Goal: Task Accomplishment & Management: Manage account settings

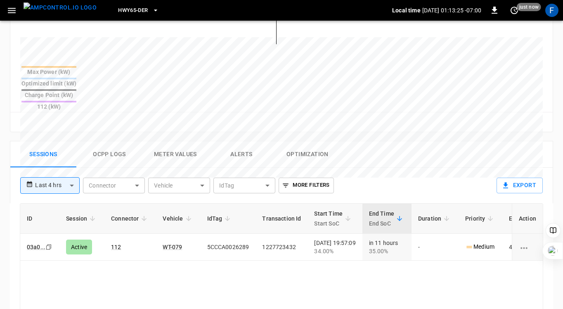
scroll to position [328, 0]
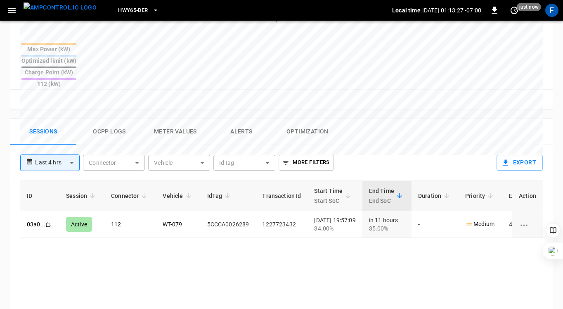
click at [106, 118] on button "Ocpp logs" at bounding box center [109, 131] width 66 height 26
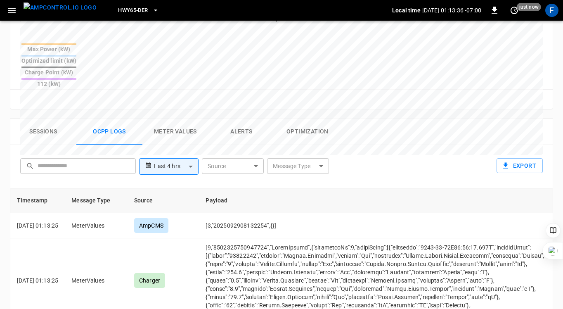
click at [41, 118] on button "Sessions" at bounding box center [43, 131] width 66 height 26
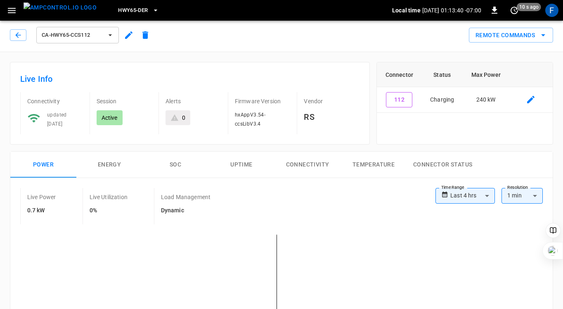
scroll to position [0, 0]
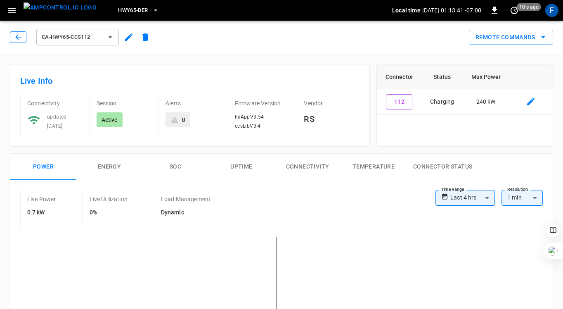
click at [16, 36] on icon "button" at bounding box center [17, 36] width 5 height 5
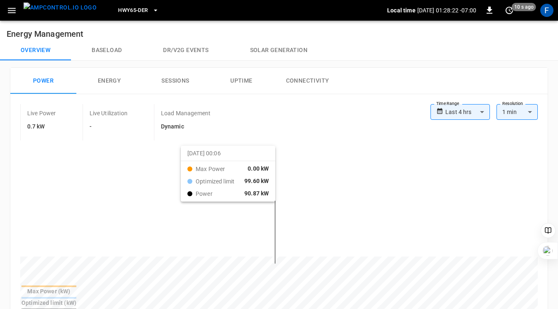
scroll to position [313, 0]
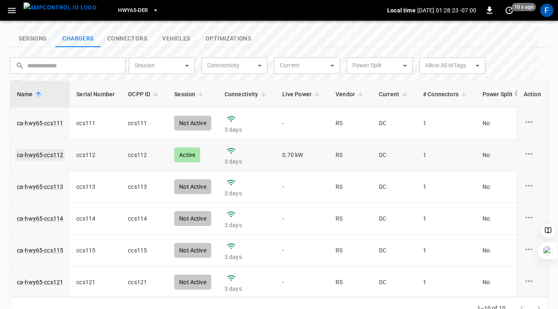
click at [51, 149] on link "ca-hwy65-ccs112" at bounding box center [39, 155] width 49 height 12
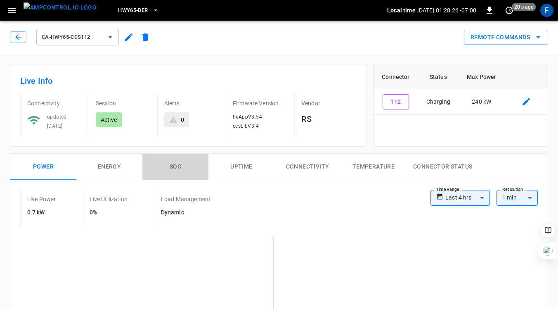
click at [175, 165] on button "SOC" at bounding box center [175, 166] width 66 height 26
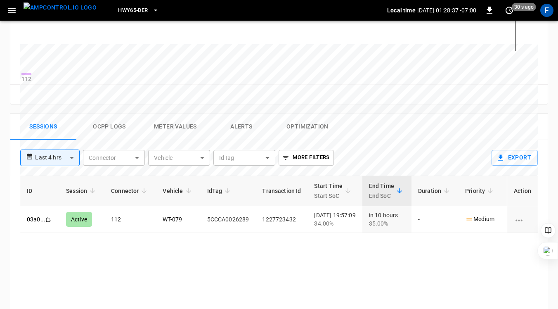
scroll to position [301, 0]
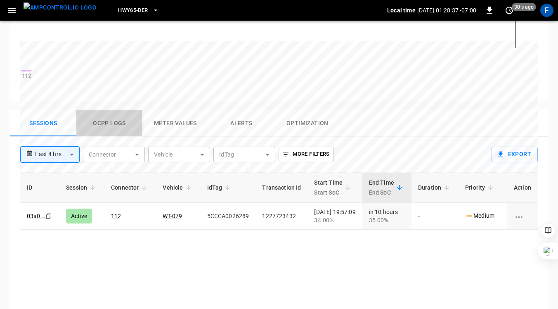
click at [118, 128] on button "Ocpp logs" at bounding box center [109, 123] width 66 height 26
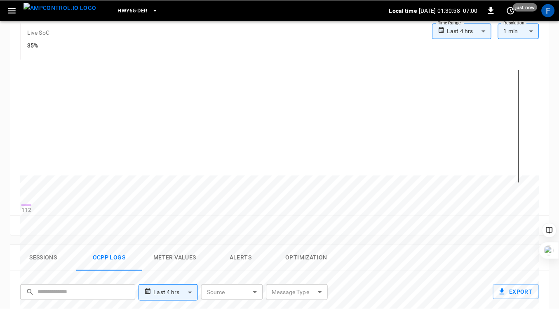
scroll to position [0, 0]
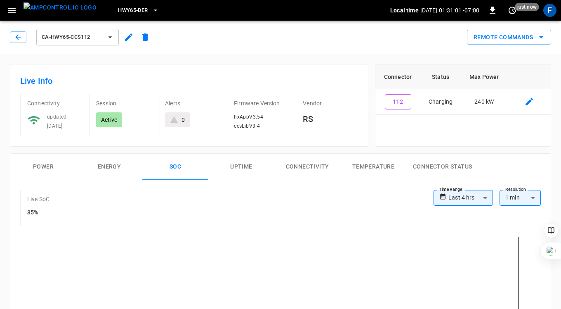
click at [210, 147] on div "**********" at bounding box center [277, 275] width 548 height 258
click at [15, 40] on icon "button" at bounding box center [18, 37] width 8 height 8
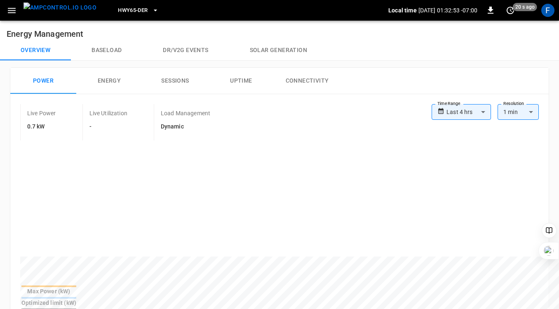
scroll to position [313, 0]
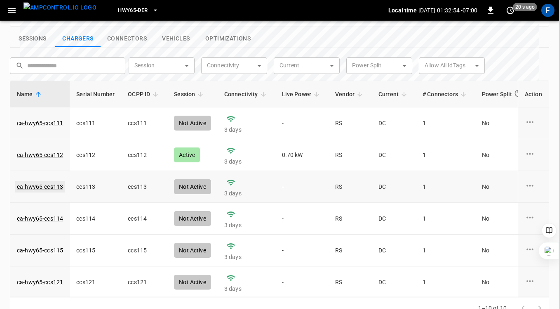
click at [43, 181] on link "ca-hwy65-ccs113" at bounding box center [39, 187] width 49 height 12
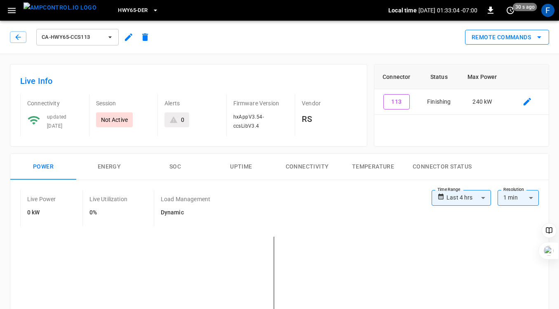
click at [540, 35] on icon "remote commands options" at bounding box center [540, 37] width 10 height 10
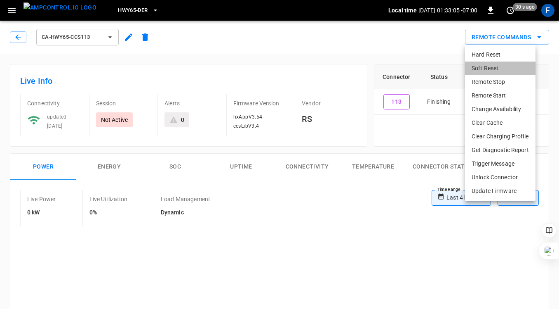
click at [493, 67] on li "Soft Reset" at bounding box center [500, 68] width 71 height 14
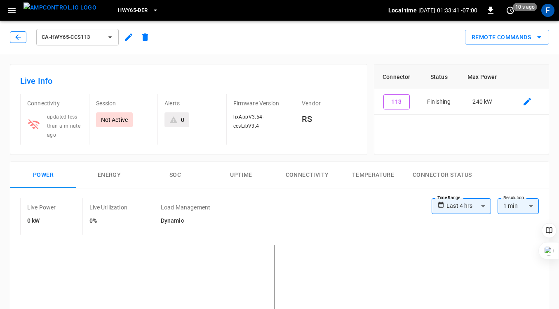
click at [15, 34] on icon "button" at bounding box center [18, 37] width 8 height 8
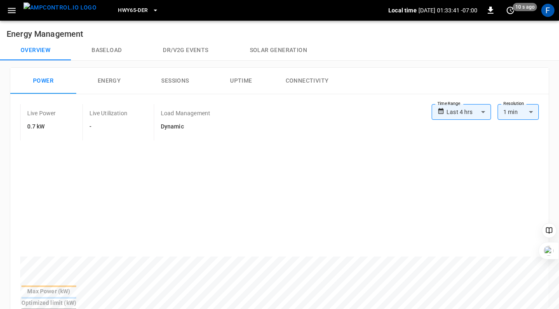
scroll to position [313, 0]
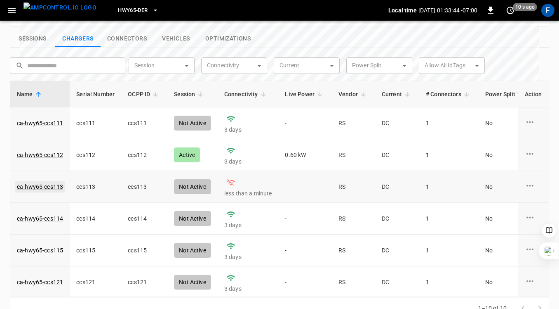
click at [36, 181] on link "ca-hwy65-ccs113" at bounding box center [39, 187] width 49 height 12
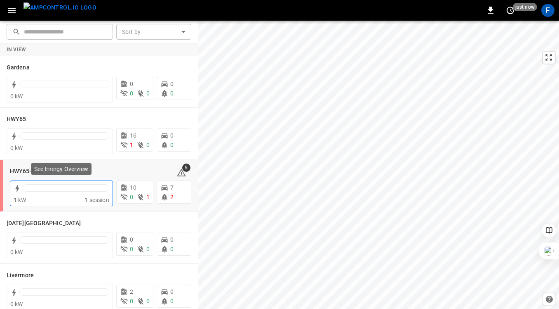
click at [35, 194] on div at bounding box center [66, 190] width 87 height 12
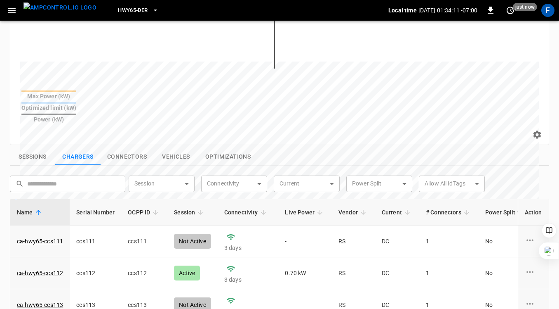
scroll to position [290, 0]
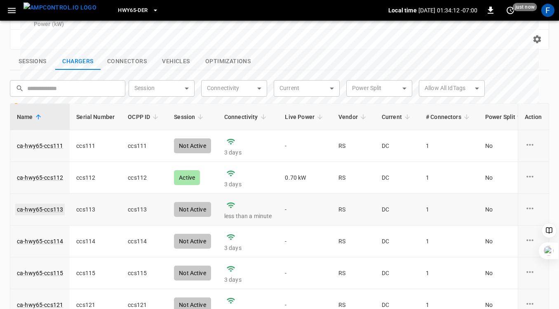
click at [39, 203] on link "ca-hwy65-ccs113" at bounding box center [39, 209] width 49 height 12
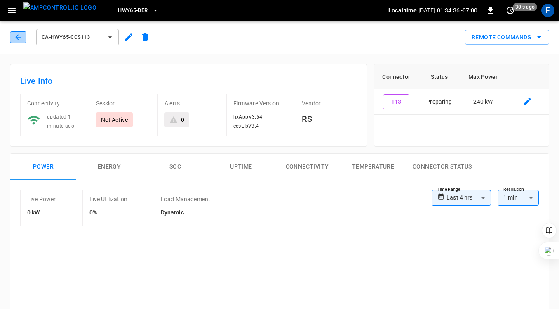
click at [17, 35] on icon "button" at bounding box center [17, 36] width 5 height 5
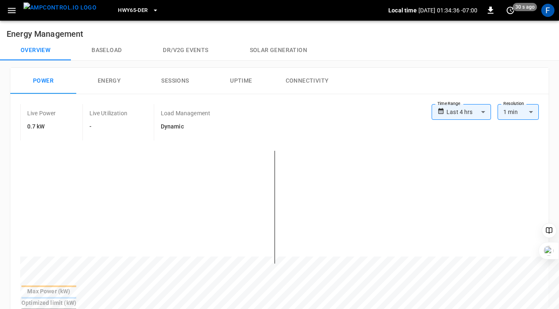
scroll to position [309, 0]
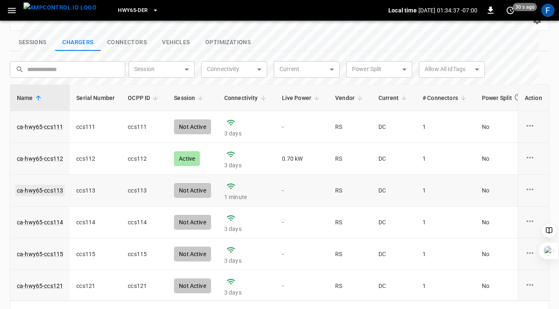
click at [45, 184] on link "ca-hwy65-ccs113" at bounding box center [39, 190] width 49 height 12
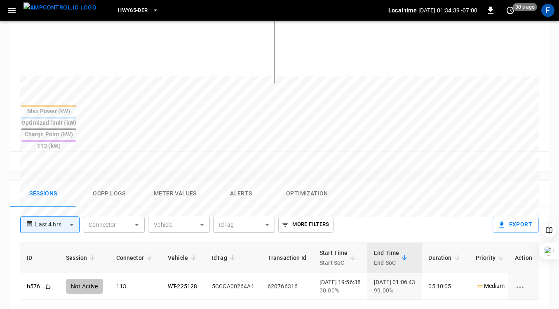
scroll to position [276, 0]
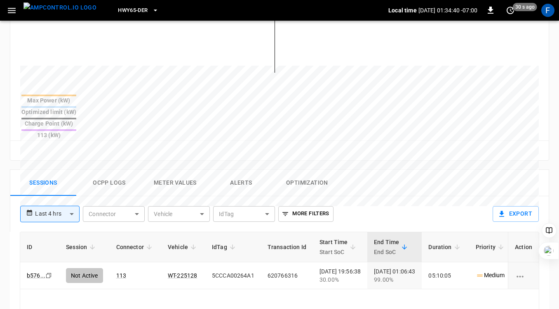
click at [108, 170] on button "Ocpp logs" at bounding box center [109, 183] width 66 height 26
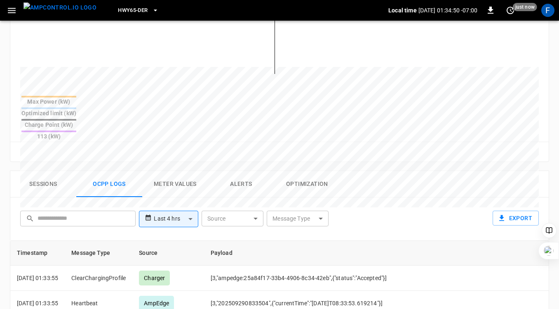
scroll to position [0, 0]
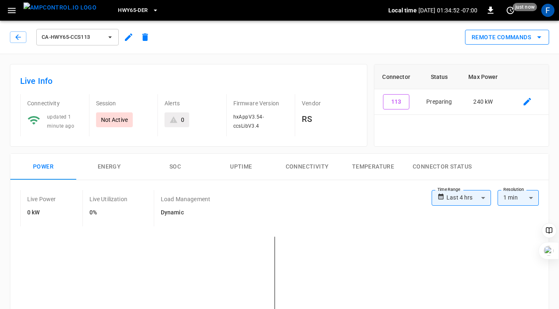
click at [542, 35] on icon "remote commands options" at bounding box center [540, 37] width 10 height 10
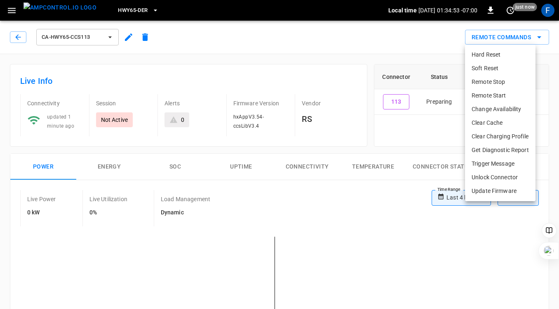
click at [502, 95] on li "Remote Start" at bounding box center [500, 96] width 71 height 14
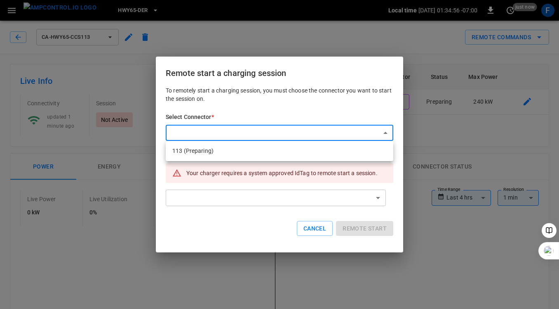
click at [260, 148] on li "113 (Preparing)" at bounding box center [280, 151] width 228 height 14
type input "**********"
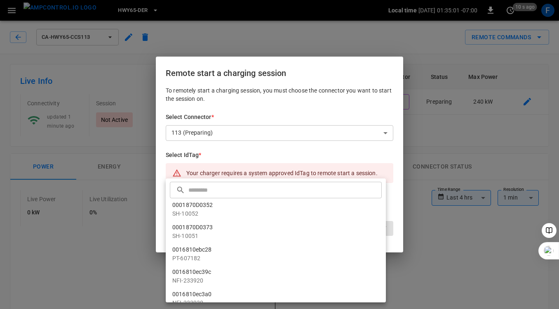
click at [110, 164] on div at bounding box center [279, 154] width 559 height 309
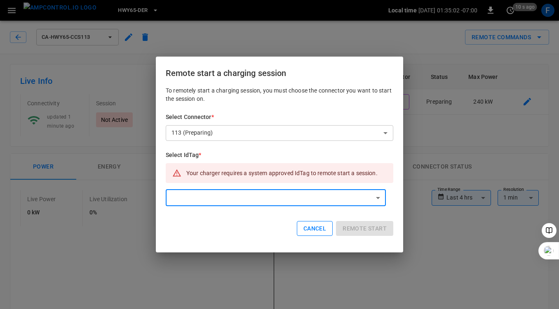
click at [314, 228] on button "Cancel" at bounding box center [315, 228] width 36 height 15
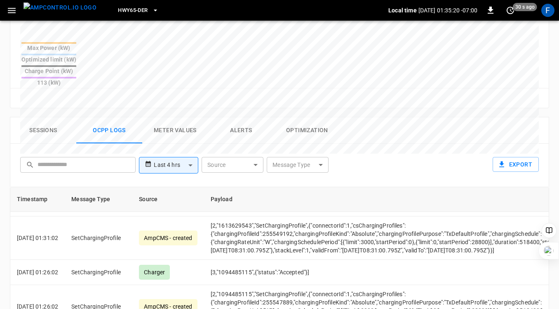
scroll to position [430, 0]
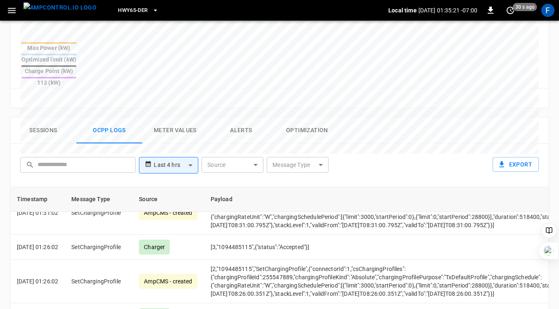
click at [319, 128] on body "**********" at bounding box center [279, 52] width 559 height 763
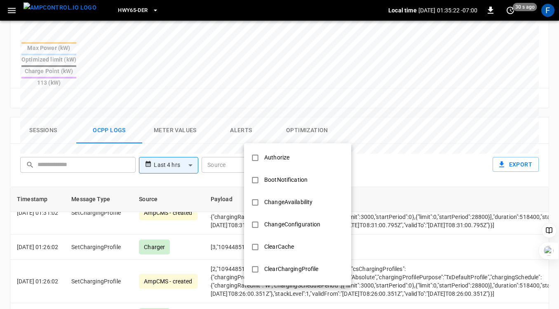
click at [297, 160] on li "Authorize" at bounding box center [297, 157] width 107 height 22
type input "*********"
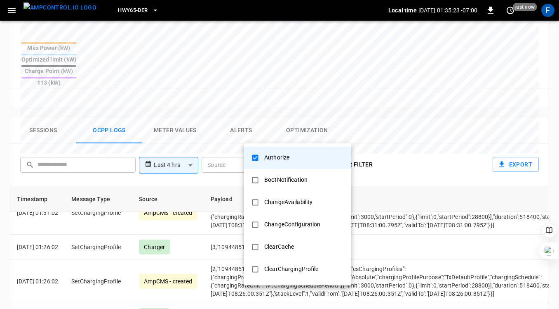
click at [396, 108] on div at bounding box center [279, 154] width 559 height 309
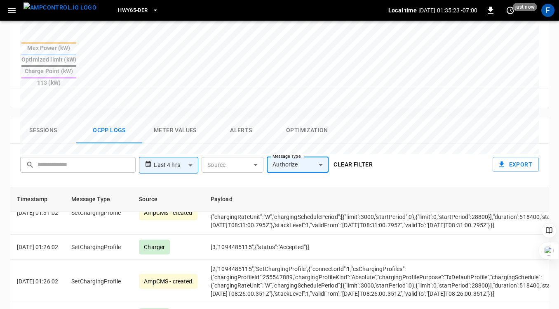
scroll to position [0, 0]
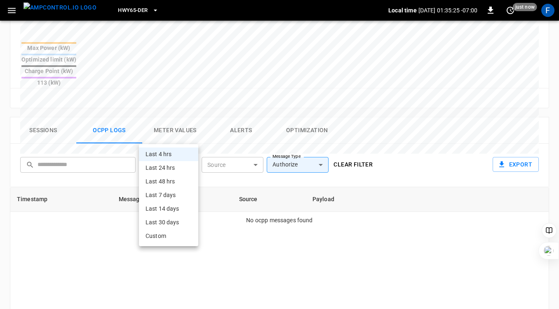
click at [179, 134] on body "**********" at bounding box center [279, 52] width 559 height 763
click at [163, 167] on li "Last 24 hrs" at bounding box center [168, 168] width 59 height 14
type input "**********"
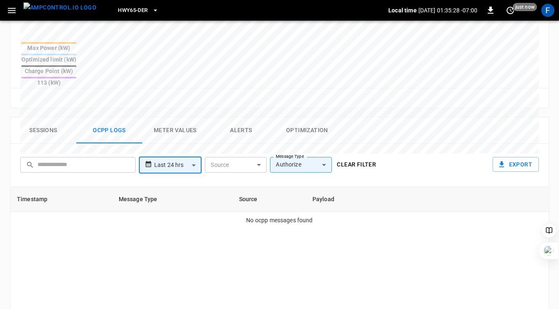
click at [405, 144] on div "**********" at bounding box center [280, 165] width 540 height 43
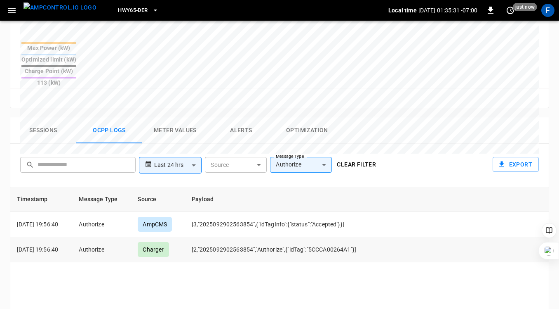
click at [334, 237] on td "[2,"2025092902563854","Authorize",{"idTag":"5CCCA00264A1"}]" at bounding box center [286, 249] width 202 height 25
copy td "5CCCA00264A1"
click at [118, 117] on button "Ocpp logs" at bounding box center [109, 130] width 66 height 26
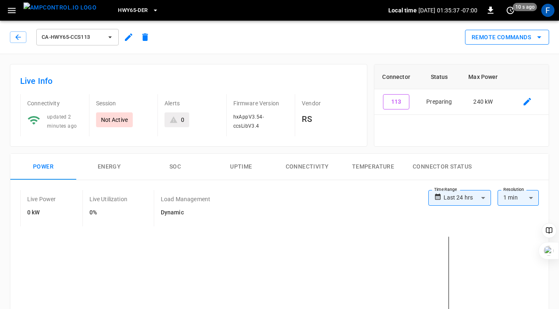
click at [527, 32] on button "Remote Commands" at bounding box center [507, 37] width 84 height 15
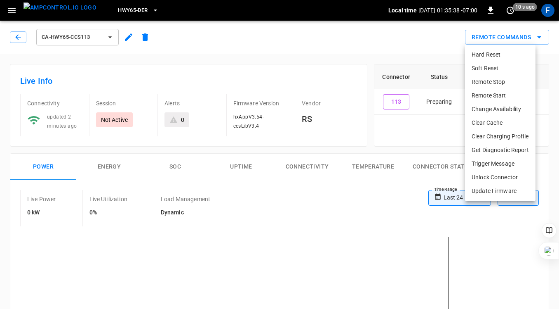
click at [492, 93] on li "Remote Start" at bounding box center [500, 96] width 71 height 14
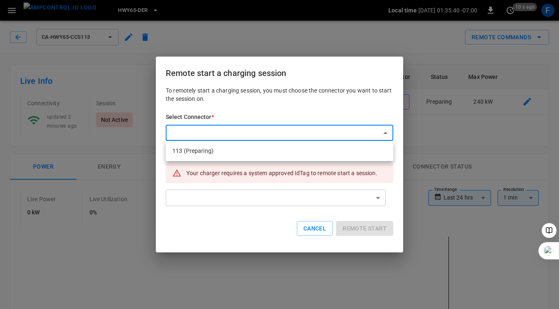
click at [221, 148] on li "113 (Preparing)" at bounding box center [280, 151] width 228 height 14
type input "**********"
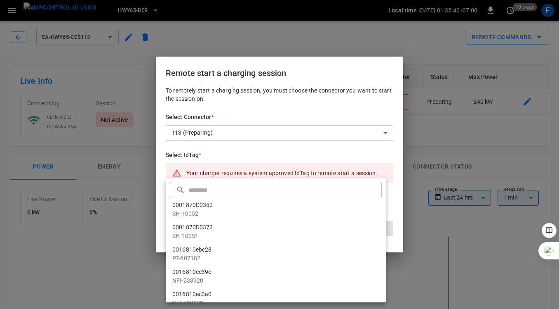
click at [212, 189] on input "text" at bounding box center [284, 190] width 191 height 22
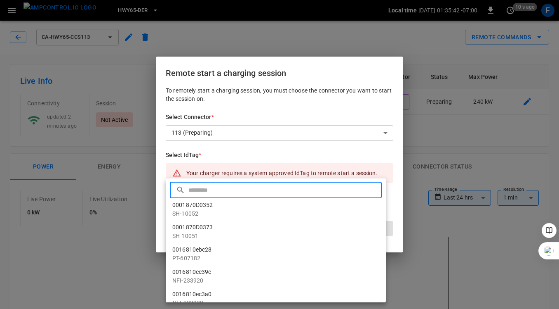
paste input "**********"
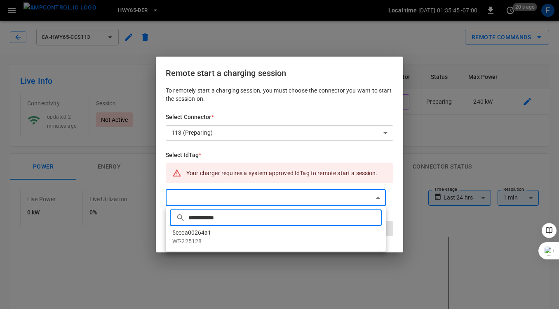
click at [208, 214] on input "**********" at bounding box center [284, 217] width 191 height 22
type input "**********"
click at [193, 232] on li "5ccca00264a1 WT-225128" at bounding box center [276, 237] width 220 height 22
type input "**********"
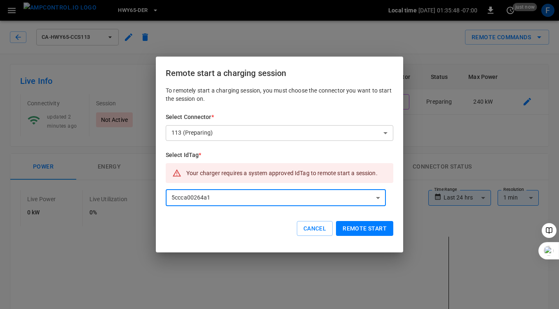
click at [365, 229] on button "Remote start" at bounding box center [364, 228] width 57 height 15
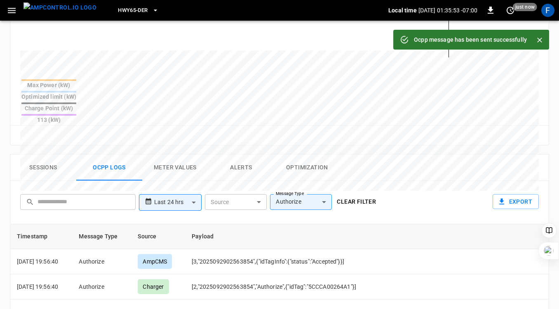
scroll to position [305, 0]
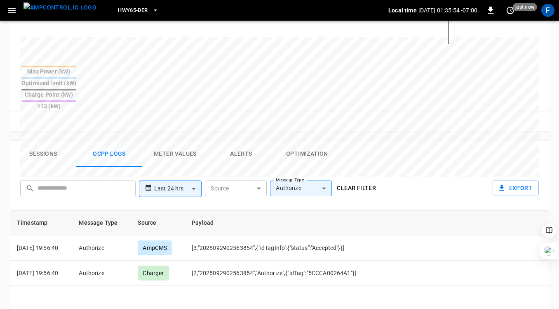
click at [116, 141] on button "Ocpp logs" at bounding box center [109, 154] width 66 height 26
click at [361, 180] on button "Clear filter" at bounding box center [357, 187] width 46 height 15
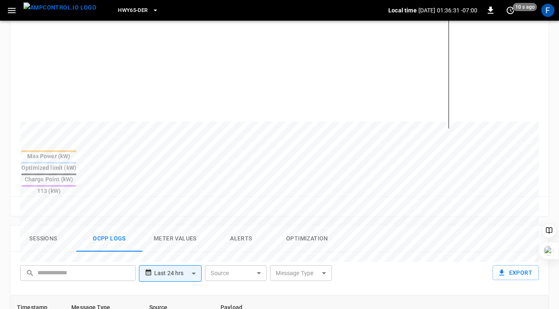
scroll to position [0, 0]
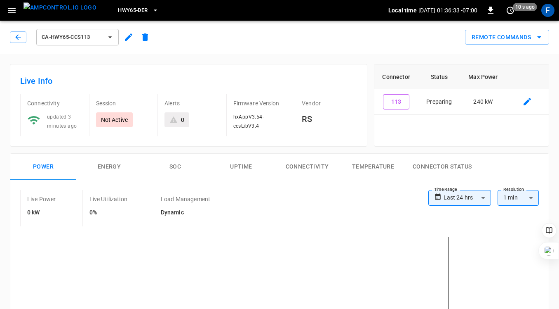
click at [251, 192] on div "Live Power 0 kW Live Utilization 0% Load Management Dynamic" at bounding box center [224, 208] width 408 height 36
click at [18, 39] on icon "button" at bounding box center [17, 36] width 5 height 5
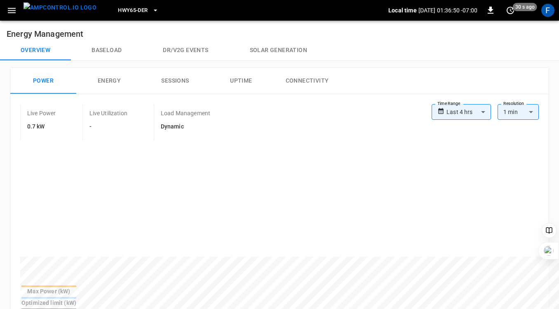
scroll to position [313, 0]
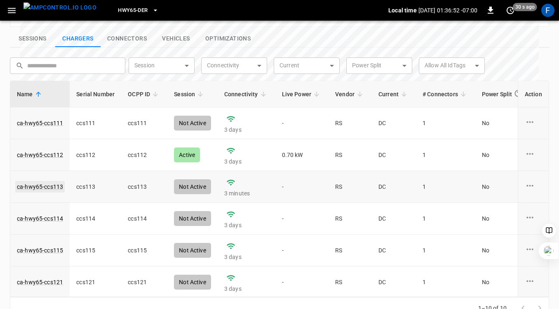
click at [24, 181] on link "ca-hwy65-ccs113" at bounding box center [39, 187] width 49 height 12
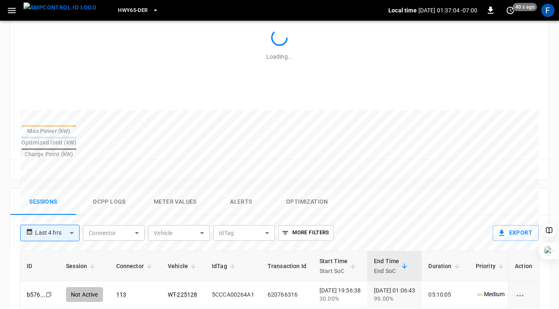
scroll to position [273, 0]
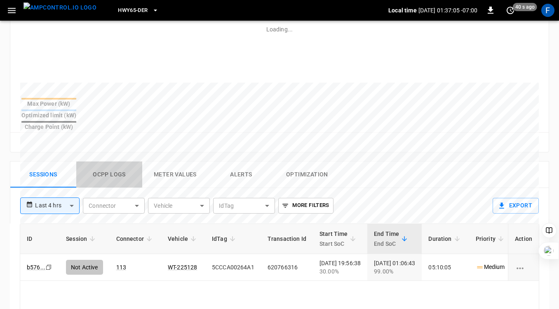
click at [117, 161] on button "Ocpp logs" at bounding box center [109, 174] width 66 height 26
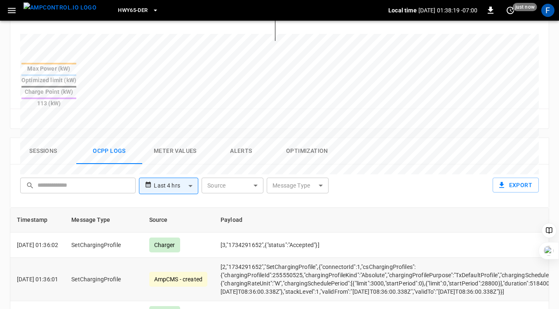
scroll to position [0, 0]
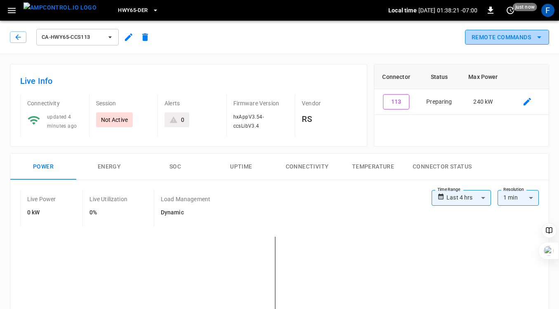
click at [542, 39] on icon "remote commands options" at bounding box center [540, 37] width 10 height 10
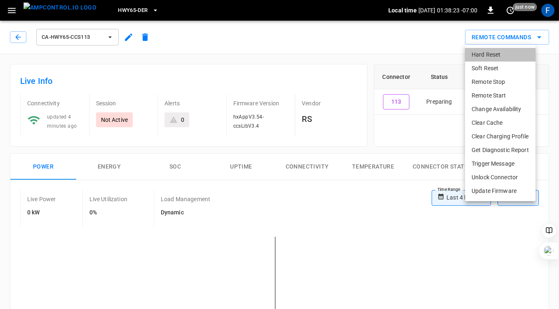
click at [502, 54] on li "Hard Reset" at bounding box center [500, 55] width 71 height 14
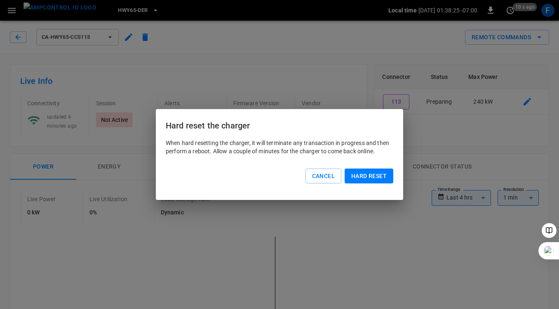
click at [368, 177] on button "Hard reset" at bounding box center [369, 175] width 49 height 15
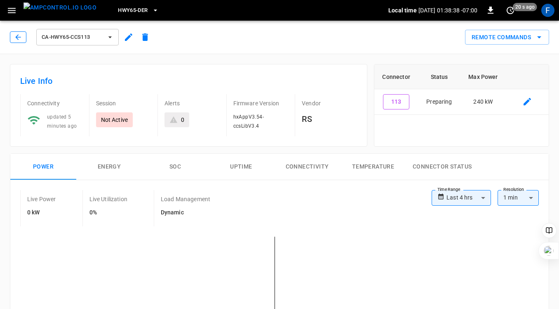
click at [19, 36] on icon "button" at bounding box center [18, 37] width 8 height 8
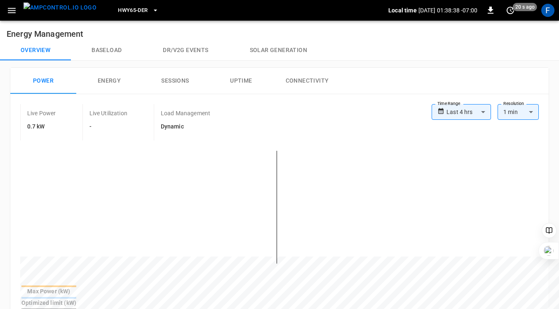
scroll to position [313, 0]
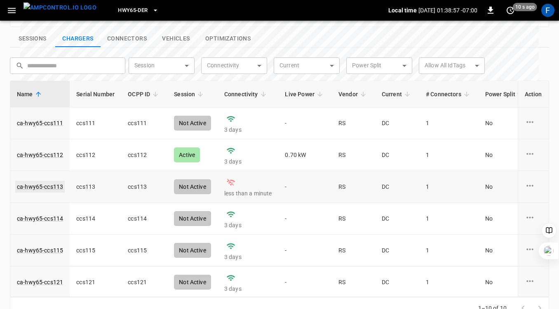
click at [38, 181] on link "ca-hwy65-ccs113" at bounding box center [39, 187] width 49 height 12
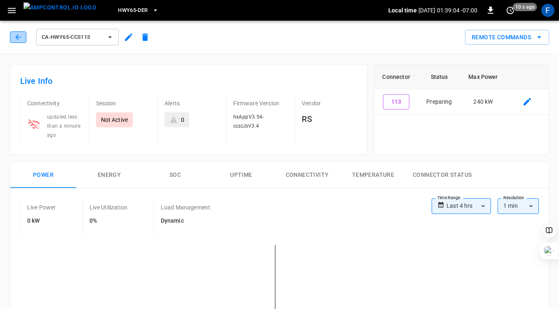
click at [18, 37] on icon "button" at bounding box center [17, 36] width 5 height 5
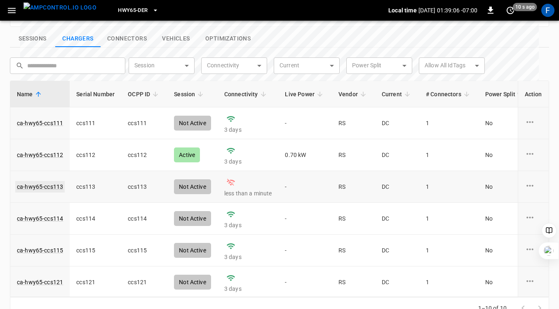
click at [33, 181] on link "ca-hwy65-ccs113" at bounding box center [39, 187] width 49 height 12
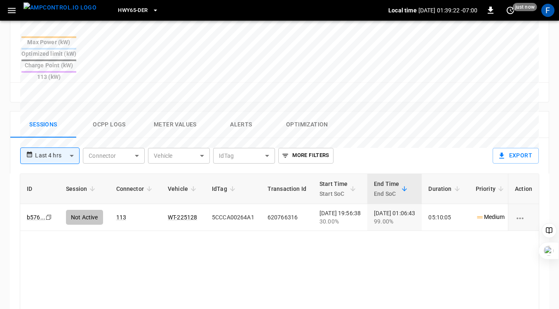
scroll to position [346, 0]
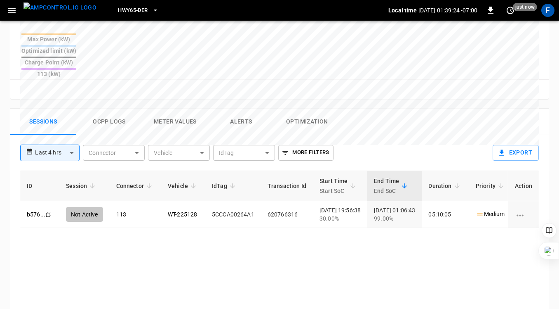
click at [110, 108] on button "Ocpp logs" at bounding box center [109, 121] width 66 height 26
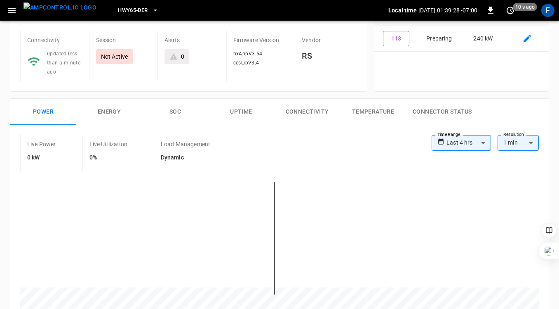
scroll to position [0, 0]
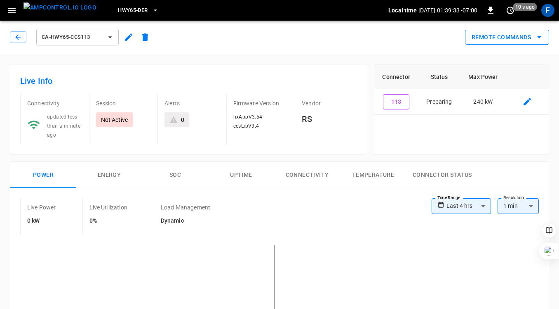
click at [506, 44] on button "Remote Commands" at bounding box center [507, 37] width 84 height 15
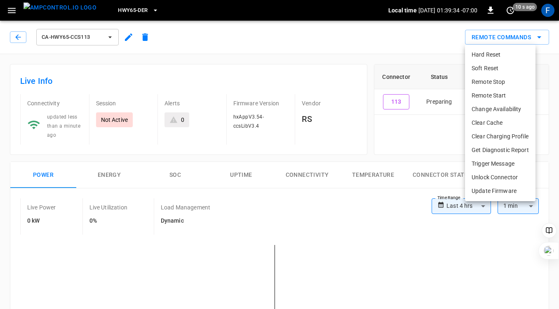
click at [495, 93] on li "Remote Start" at bounding box center [500, 96] width 71 height 14
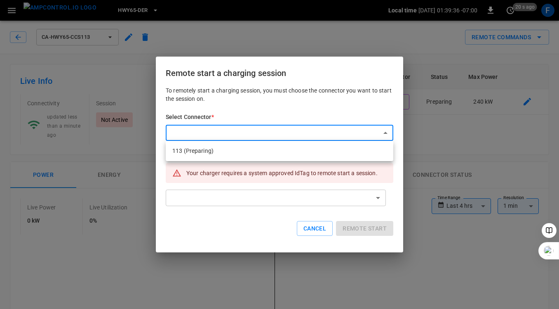
click at [259, 150] on li "113 (Preparing)" at bounding box center [280, 151] width 228 height 14
type input "**********"
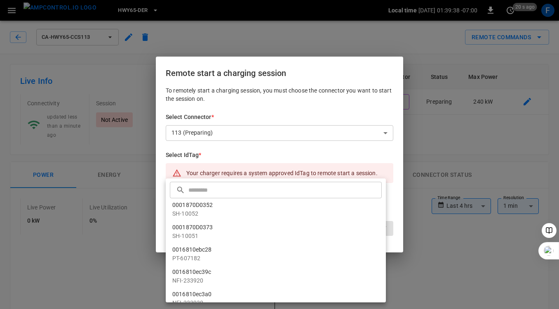
click at [224, 186] on input "text" at bounding box center [284, 190] width 191 height 22
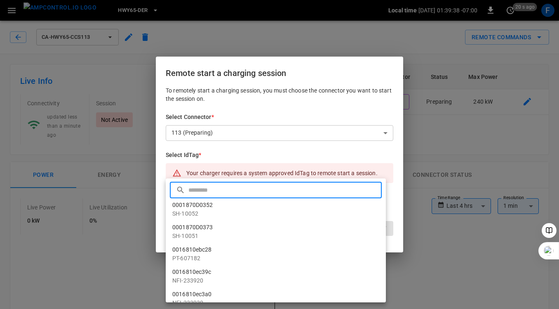
paste input "**********"
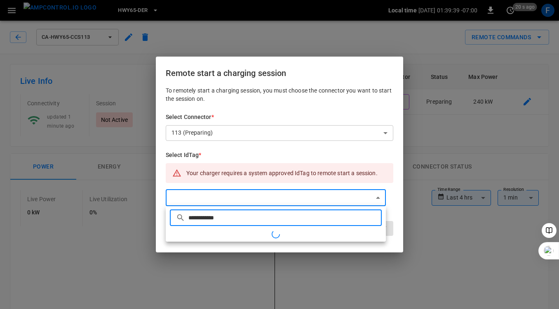
type input "**********"
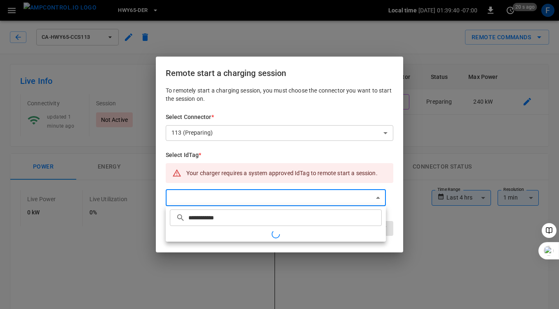
click at [218, 193] on div at bounding box center [279, 154] width 559 height 309
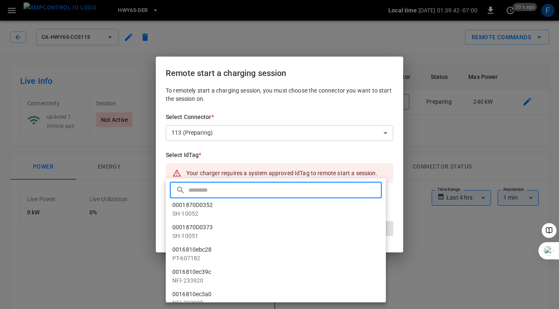
click at [217, 192] on input "text" at bounding box center [284, 190] width 191 height 22
paste input "**********"
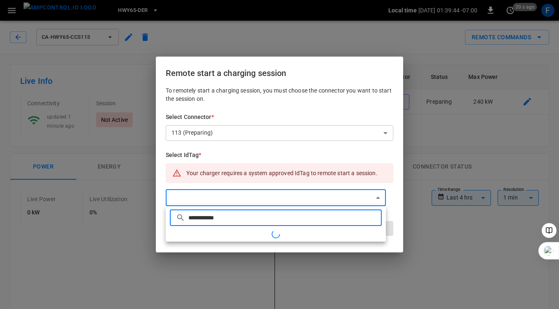
click at [208, 215] on input "**********" at bounding box center [284, 217] width 191 height 22
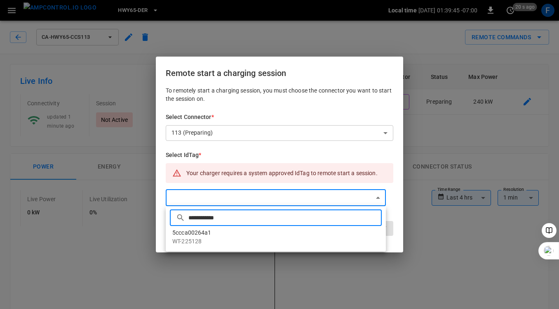
type input "**********"
click at [200, 232] on li "5ccca00264a1 WT-225128" at bounding box center [276, 237] width 220 height 22
type input "**********"
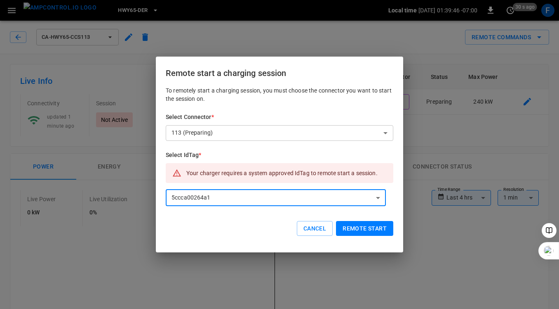
click at [358, 226] on button "Remote start" at bounding box center [364, 228] width 57 height 15
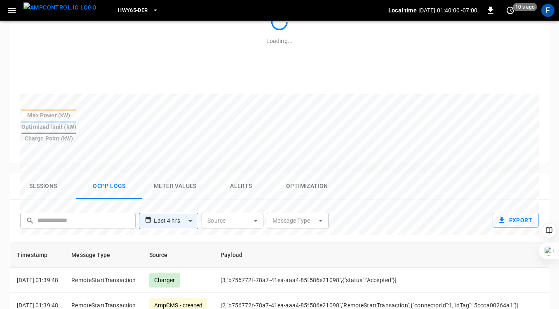
scroll to position [353, 0]
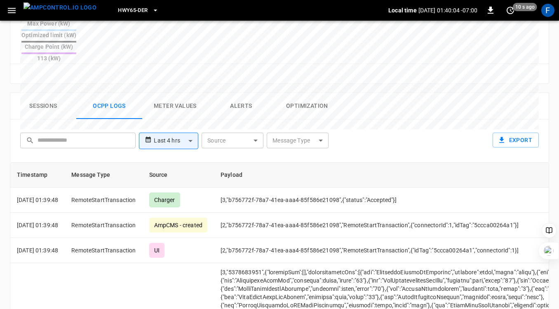
click at [54, 93] on button "Sessions" at bounding box center [43, 106] width 66 height 26
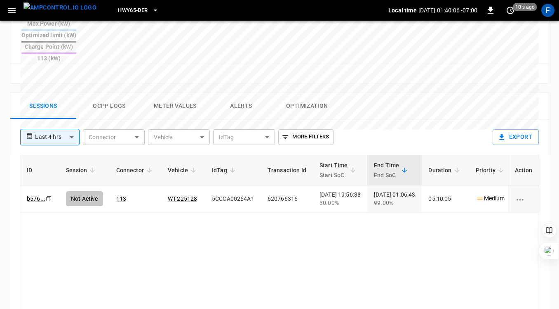
click at [174, 225] on div "ID Session Connector Vehicle IdTag Transaction Id Start Time Start SoC End Time…" at bounding box center [280, 263] width 520 height 216
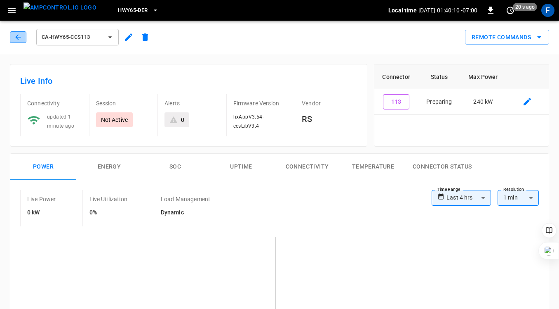
click at [13, 35] on button "button" at bounding box center [18, 37] width 16 height 12
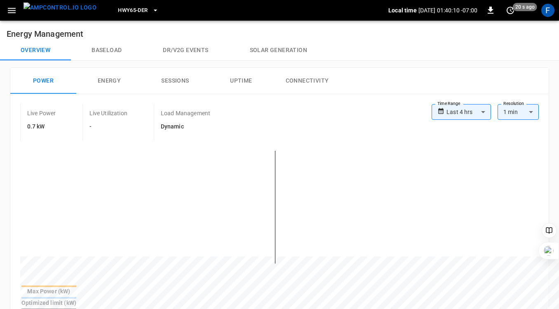
scroll to position [313, 0]
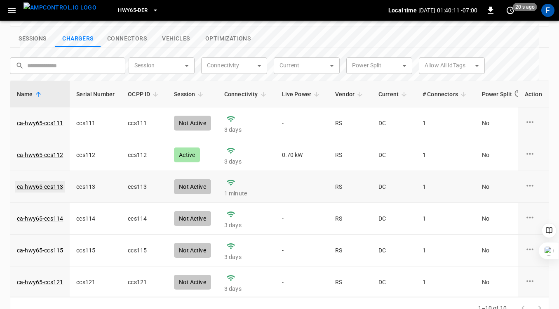
click at [28, 181] on link "ca-hwy65-ccs113" at bounding box center [39, 187] width 49 height 12
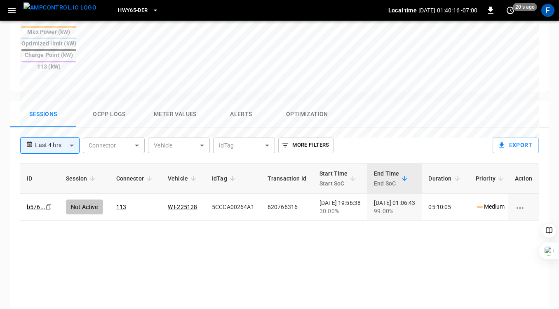
scroll to position [339, 0]
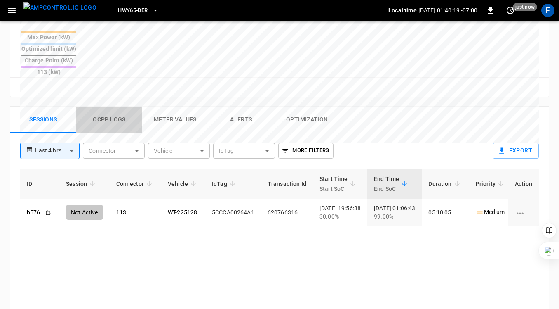
click at [106, 106] on button "Ocpp logs" at bounding box center [109, 119] width 66 height 26
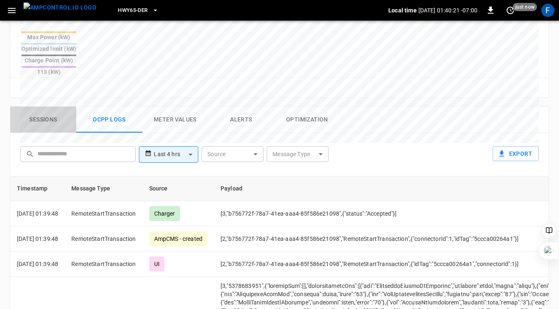
click at [41, 106] on button "Sessions" at bounding box center [43, 119] width 66 height 26
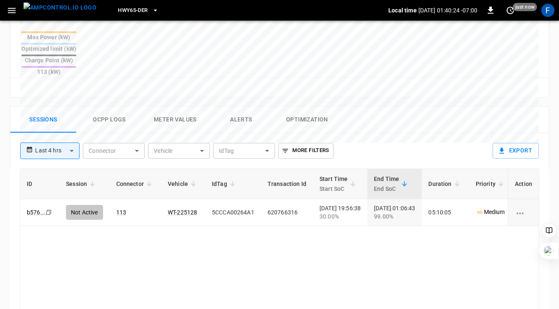
scroll to position [0, 0]
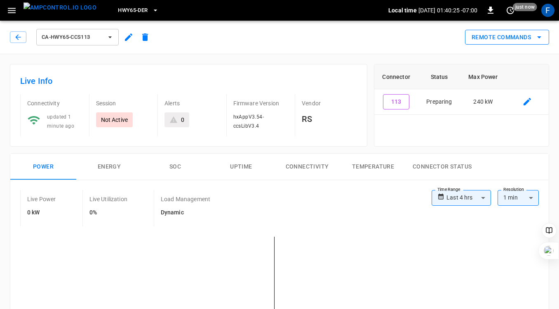
click at [543, 40] on icon "remote commands options" at bounding box center [540, 37] width 10 height 10
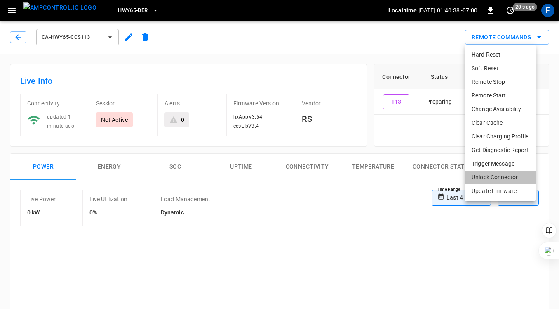
click at [492, 175] on li "Unlock Connector" at bounding box center [500, 177] width 71 height 14
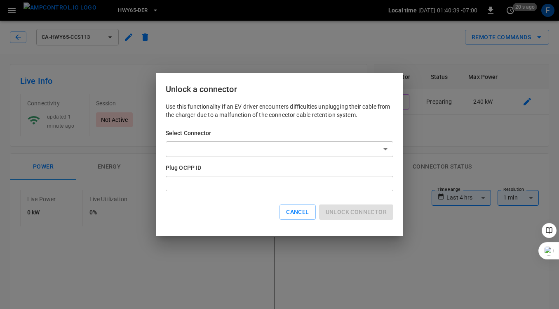
click at [299, 140] on div "Select Connector ​ ​ Plug OCPP ID * ​" at bounding box center [280, 160] width 228 height 62
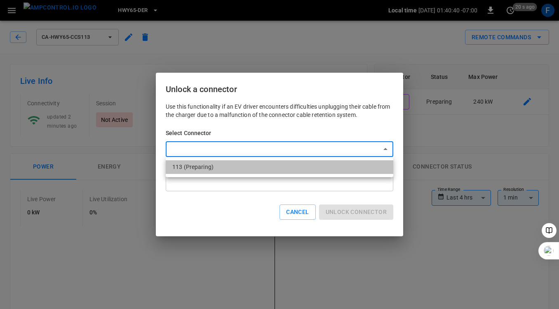
click at [251, 164] on li "113 (Preparing)" at bounding box center [280, 167] width 228 height 14
type input "**********"
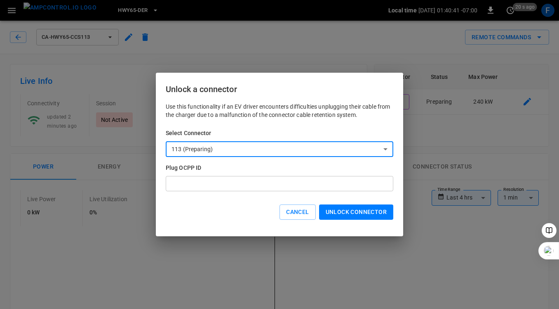
click at [356, 213] on button "Unlock connector" at bounding box center [356, 211] width 74 height 15
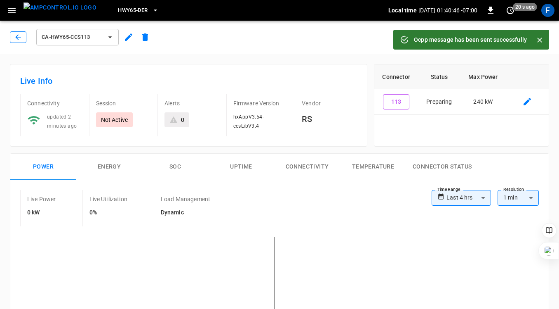
click at [15, 36] on icon "button" at bounding box center [18, 37] width 8 height 8
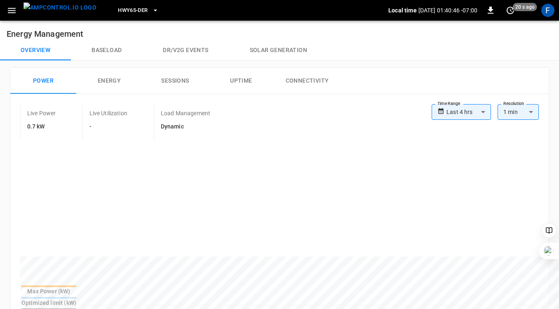
scroll to position [313, 0]
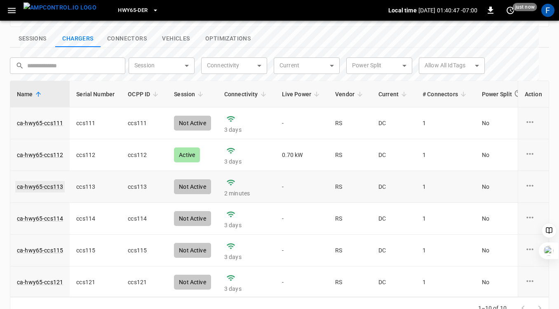
click at [30, 181] on link "ca-hwy65-ccs113" at bounding box center [39, 187] width 49 height 12
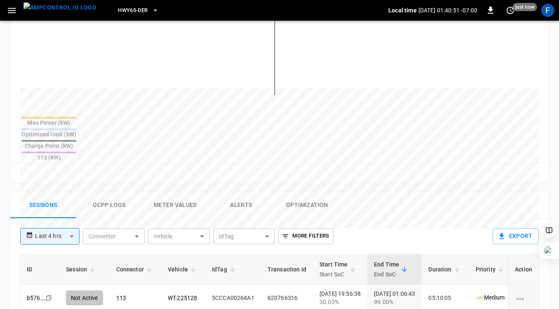
scroll to position [324, 0]
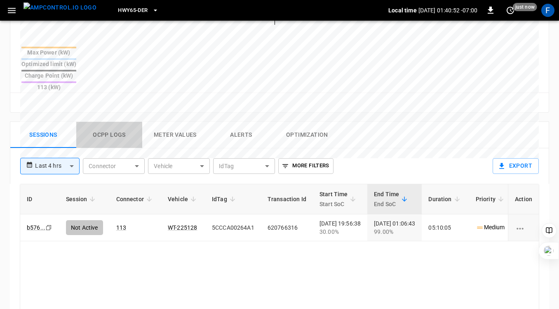
click at [114, 122] on button "Ocpp logs" at bounding box center [109, 135] width 66 height 26
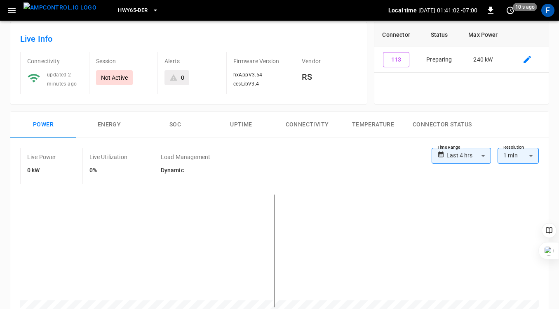
scroll to position [0, 0]
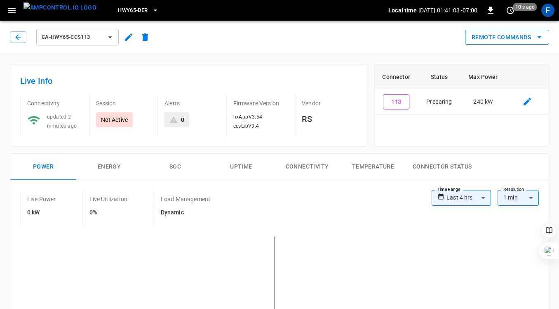
click at [536, 36] on icon "remote commands options" at bounding box center [540, 37] width 10 height 10
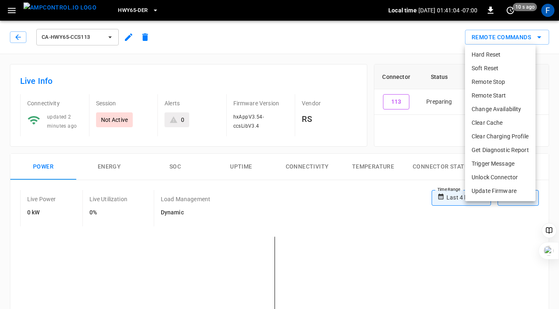
click at [489, 80] on li "Remote Stop" at bounding box center [500, 82] width 71 height 14
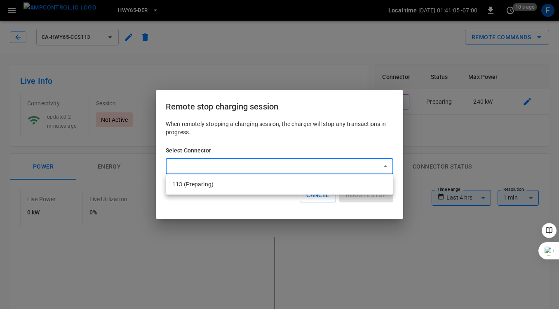
click at [254, 188] on li "113 (Preparing)" at bounding box center [280, 184] width 228 height 14
type input "**********"
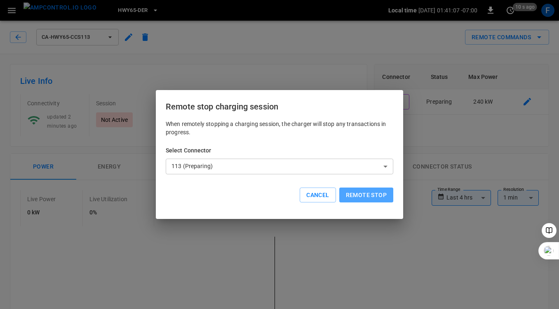
click at [378, 199] on button "Remote stop" at bounding box center [366, 194] width 54 height 15
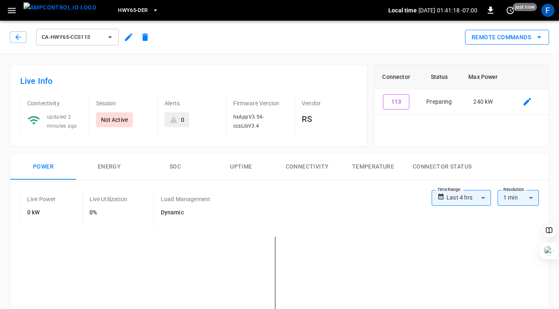
click at [504, 37] on button "Remote Commands" at bounding box center [507, 37] width 84 height 15
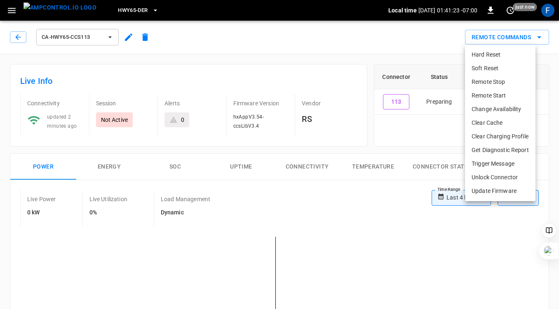
click at [490, 81] on li "Remote Stop" at bounding box center [500, 82] width 71 height 14
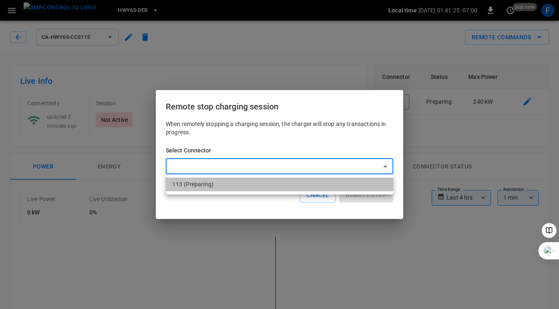
click at [301, 184] on li "113 (Preparing)" at bounding box center [280, 184] width 228 height 14
type input "**********"
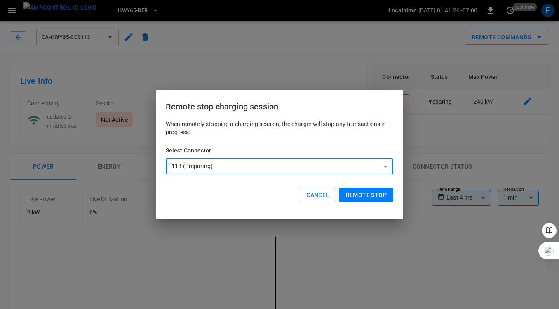
click at [373, 197] on button "Remote stop" at bounding box center [366, 194] width 54 height 15
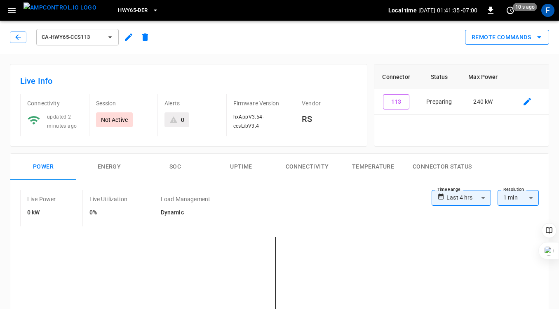
click at [539, 31] on button "Remote Commands" at bounding box center [507, 37] width 84 height 15
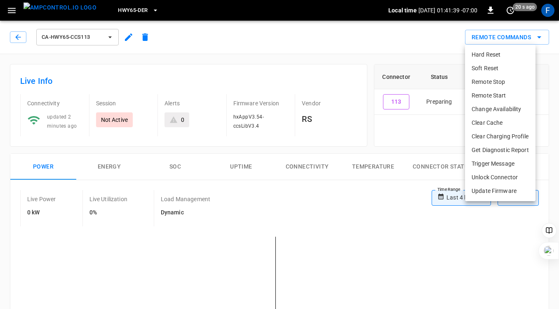
click at [500, 164] on li "Trigger Message" at bounding box center [500, 164] width 71 height 14
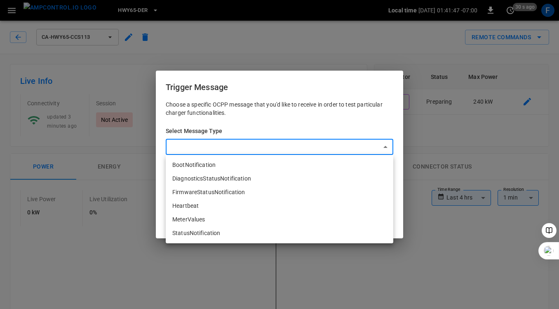
click at [313, 120] on div at bounding box center [279, 154] width 559 height 309
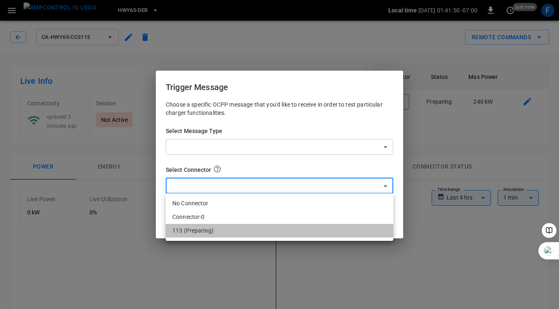
click at [250, 228] on li "113 (Preparing)" at bounding box center [280, 231] width 228 height 14
type input "**********"
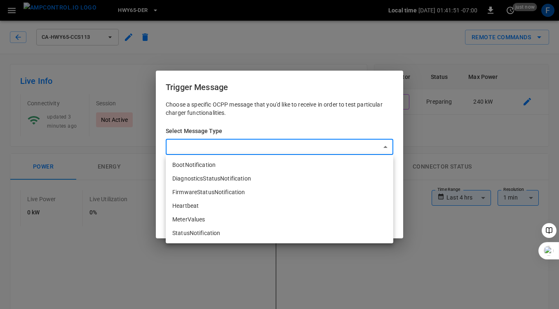
click at [280, 112] on div at bounding box center [279, 154] width 559 height 309
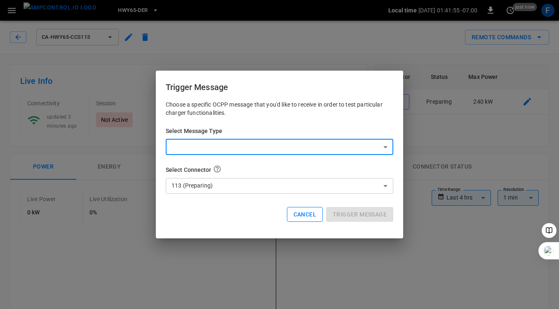
click at [306, 212] on button "Cancel" at bounding box center [305, 214] width 36 height 15
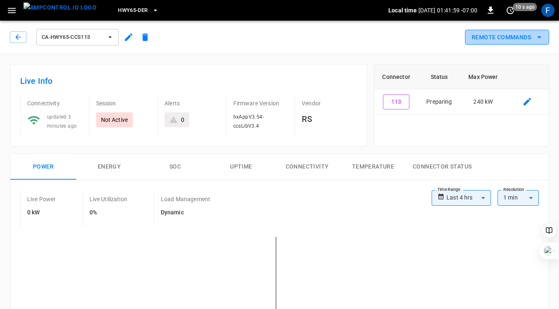
click at [528, 40] on button "Remote Commands" at bounding box center [507, 37] width 84 height 15
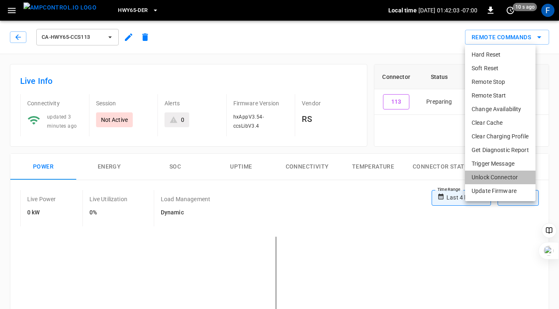
click at [494, 174] on li "Unlock Connector" at bounding box center [500, 177] width 71 height 14
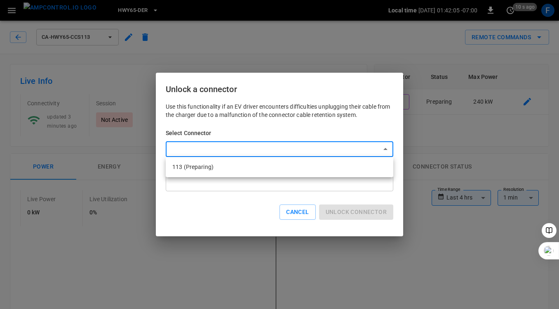
click at [303, 162] on li "113 (Preparing)" at bounding box center [280, 167] width 228 height 14
type input "**********"
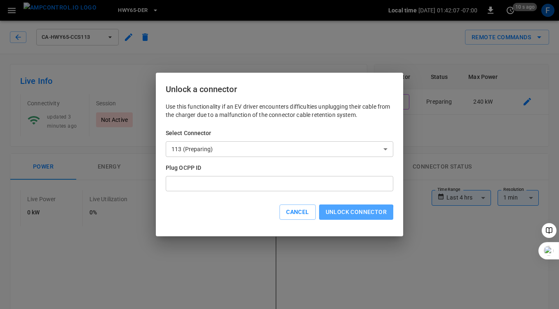
click at [346, 214] on button "Unlock connector" at bounding box center [356, 211] width 74 height 15
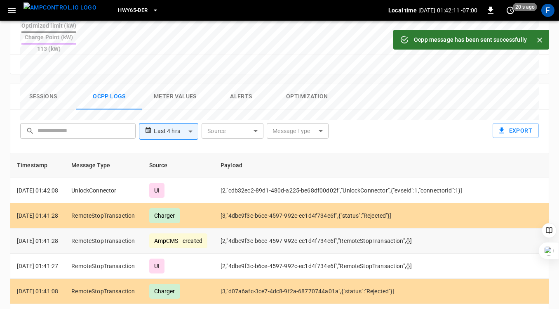
scroll to position [362, 0]
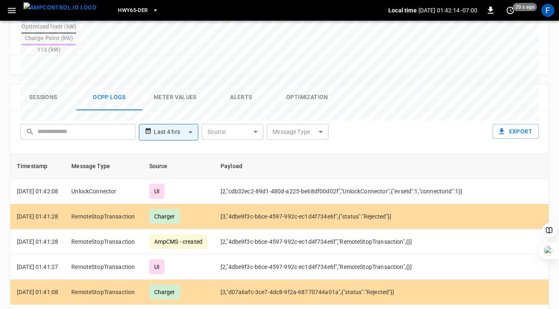
click at [374, 117] on div "**********" at bounding box center [278, 130] width 522 height 26
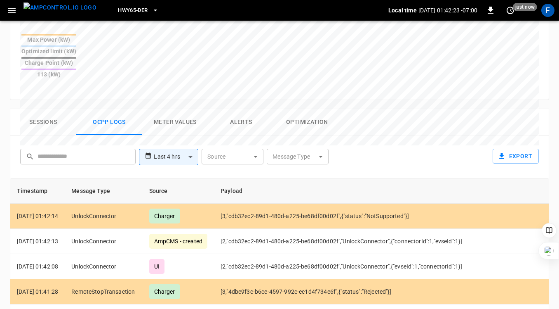
scroll to position [0, 0]
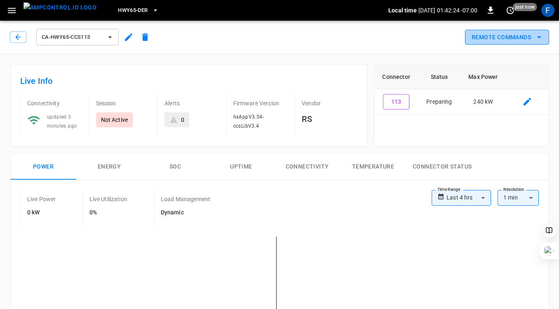
click at [516, 32] on button "Remote Commands" at bounding box center [507, 37] width 84 height 15
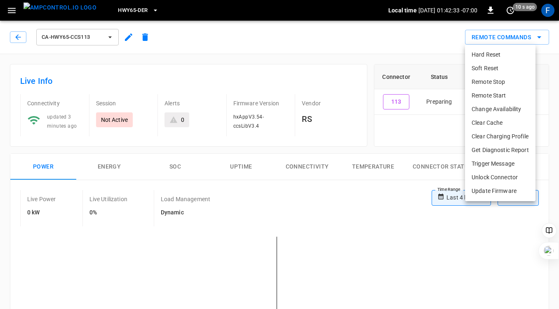
click at [509, 120] on li "Clear Cache" at bounding box center [500, 123] width 71 height 14
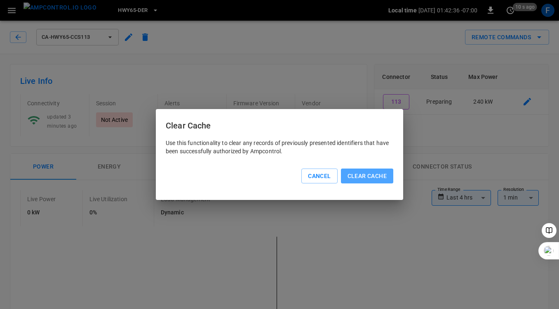
click at [363, 178] on button "Clear Cache" at bounding box center [367, 175] width 52 height 15
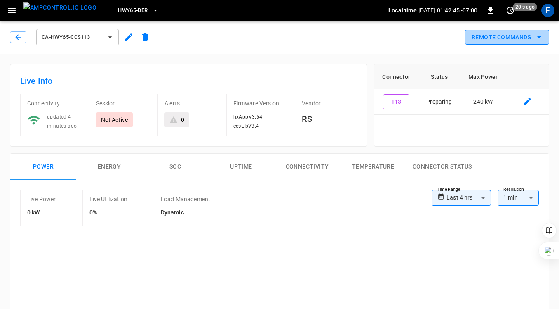
click at [510, 37] on button "Remote Commands" at bounding box center [507, 37] width 84 height 15
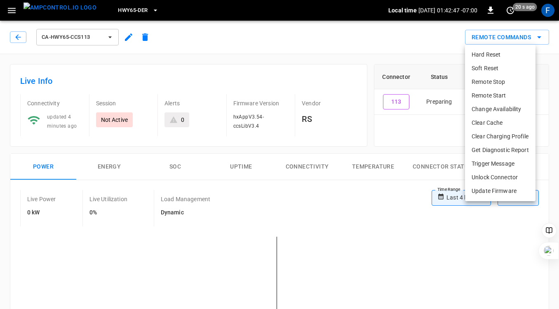
click at [397, 132] on div at bounding box center [279, 154] width 559 height 309
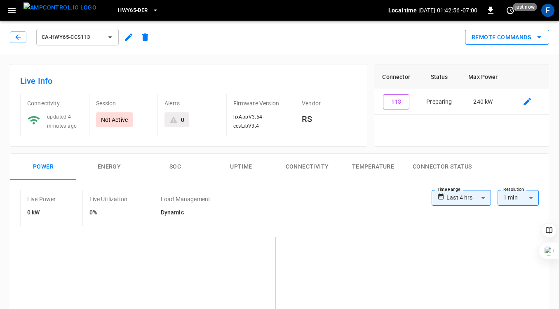
click at [495, 40] on button "Remote Commands" at bounding box center [507, 37] width 84 height 15
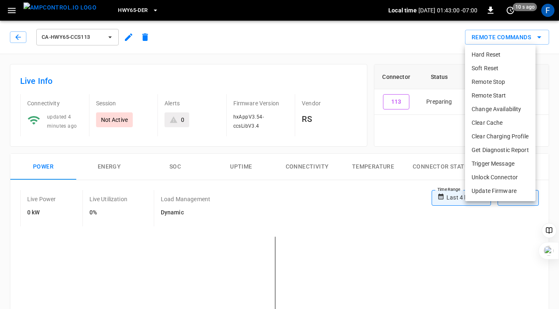
click at [485, 97] on li "Remote Start" at bounding box center [500, 96] width 71 height 14
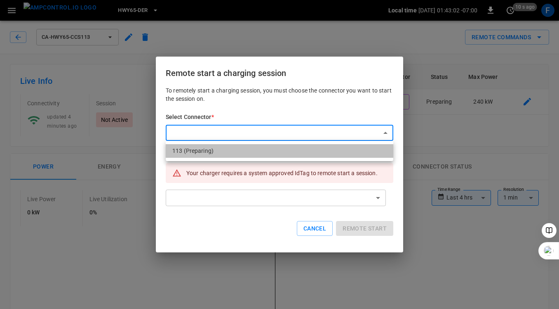
click at [263, 145] on li "113 (Preparing)" at bounding box center [280, 151] width 228 height 14
type input "**********"
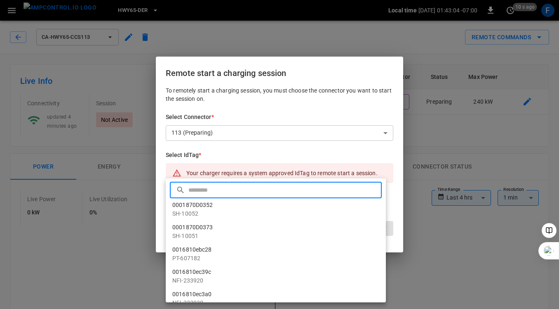
click at [253, 194] on input "text" at bounding box center [284, 190] width 191 height 22
paste input "**********"
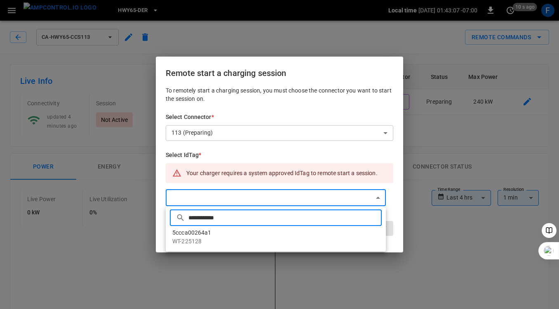
type input "**********"
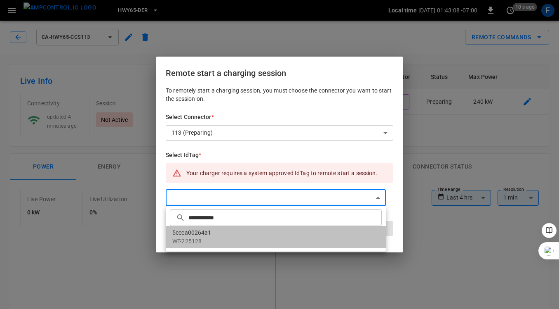
click at [205, 229] on li "5ccca00264a1 WT-225128" at bounding box center [276, 237] width 220 height 22
type input "**********"
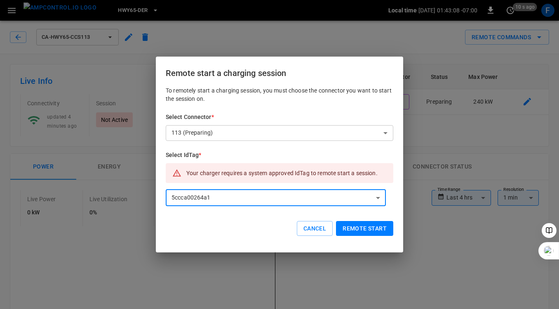
click at [365, 226] on button "Remote start" at bounding box center [364, 228] width 57 height 15
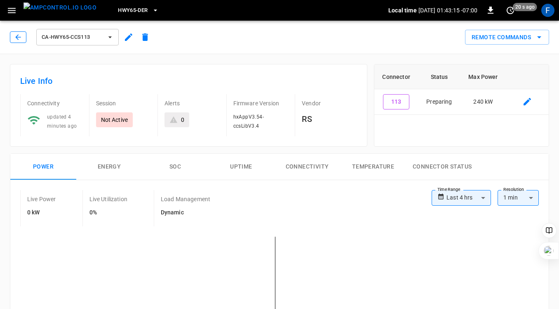
click at [16, 35] on icon "button" at bounding box center [18, 37] width 8 height 8
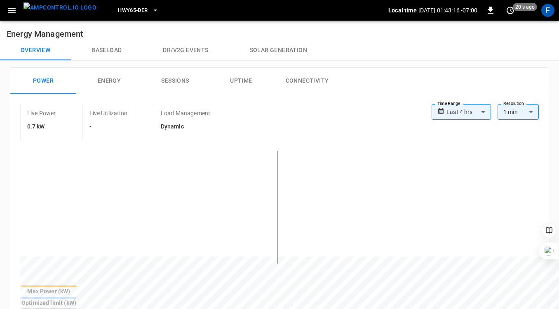
scroll to position [313, 0]
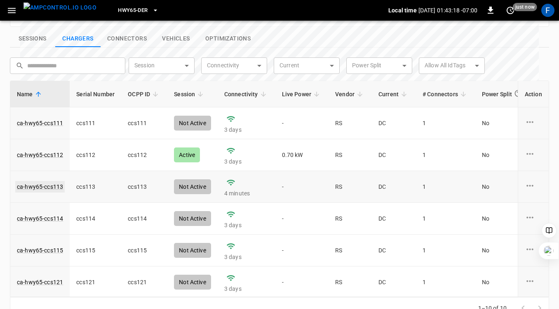
click at [31, 181] on link "ca-hwy65-ccs113" at bounding box center [39, 187] width 49 height 12
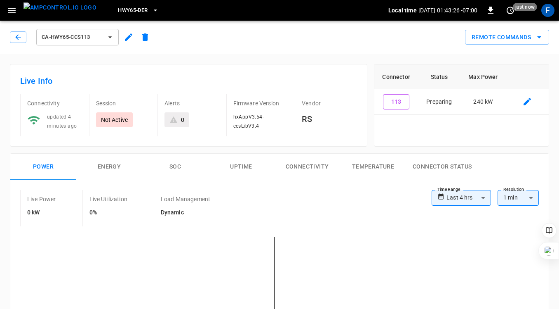
click at [373, 115] on div "Connector Status Max Power 113 Preparing 240 kW" at bounding box center [459, 101] width 182 height 89
click at [517, 40] on button "Remote Commands" at bounding box center [507, 37] width 84 height 15
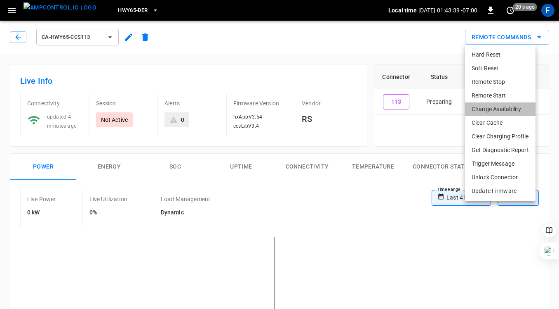
click at [476, 109] on li "Change Availability" at bounding box center [500, 109] width 71 height 14
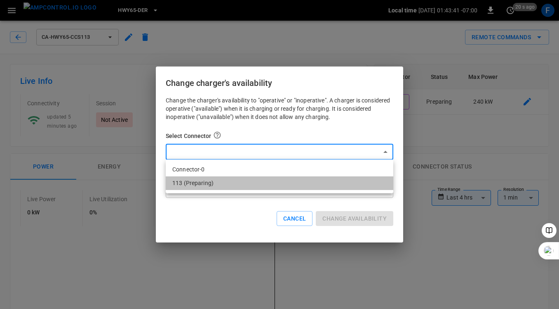
click at [299, 182] on li "113 (Preparing)" at bounding box center [280, 183] width 228 height 14
type input "**********"
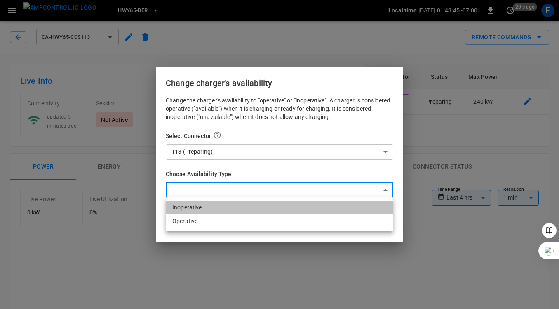
click at [235, 208] on li "Inoperative" at bounding box center [280, 207] width 228 height 14
type input "**********"
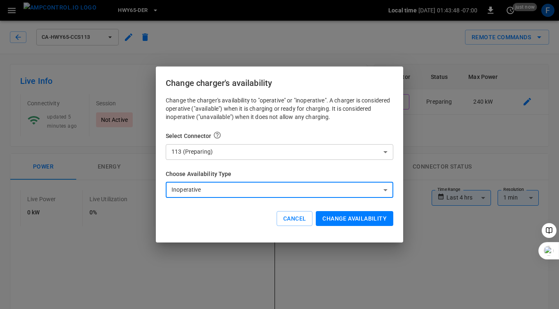
click at [333, 218] on button "Change availability" at bounding box center [355, 218] width 78 height 15
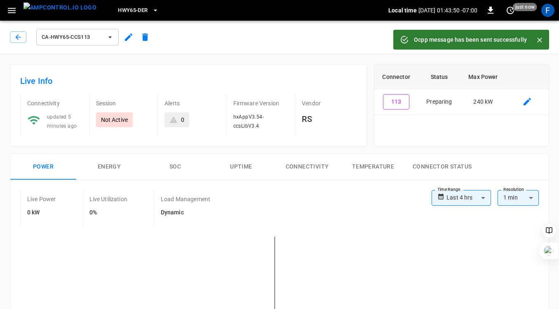
scroll to position [293, 0]
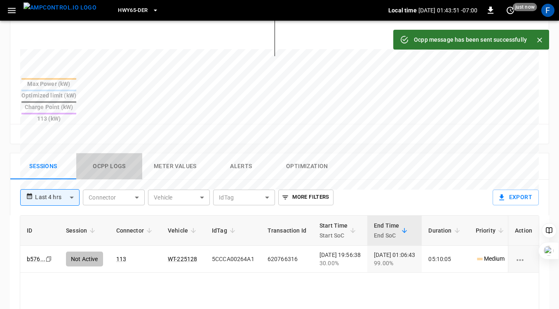
click at [103, 153] on button "Ocpp logs" at bounding box center [109, 166] width 66 height 26
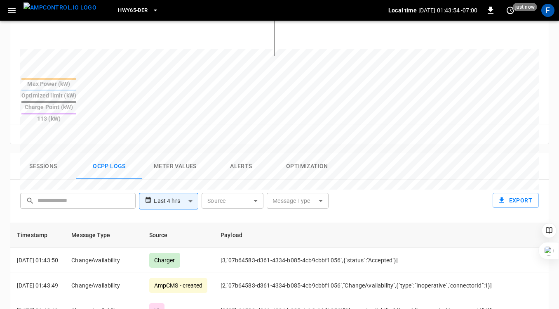
click at [399, 153] on div "Sessions Ocpp logs Meter Values Alerts Optimization" at bounding box center [279, 166] width 539 height 26
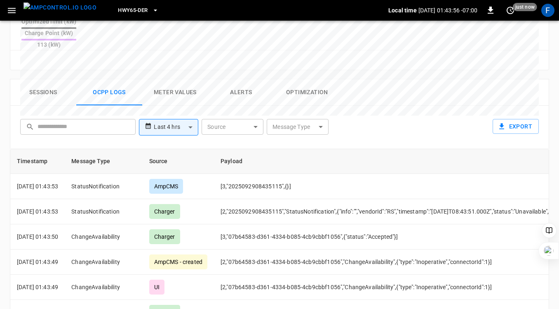
scroll to position [0, 0]
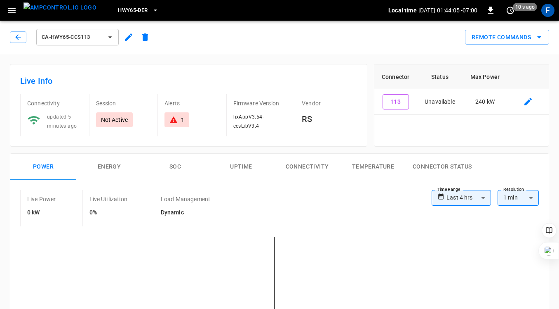
click at [508, 25] on div "Remote Commands" at bounding box center [351, 34] width 396 height 22
click at [505, 34] on button "Remote Commands" at bounding box center [507, 37] width 84 height 15
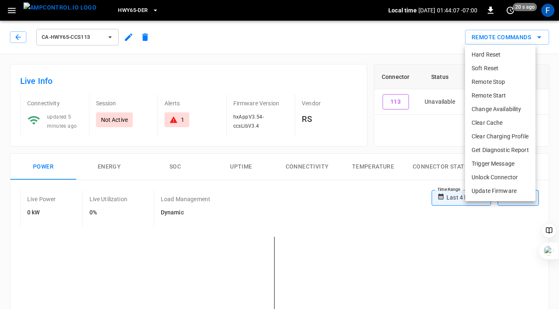
click at [491, 111] on li "Change Availability" at bounding box center [500, 109] width 71 height 14
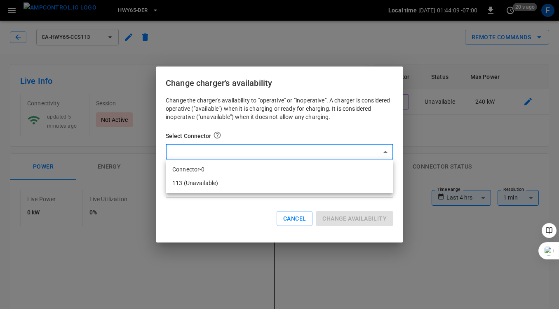
click at [270, 182] on li "113 (Unavailable)" at bounding box center [280, 183] width 228 height 14
type input "**********"
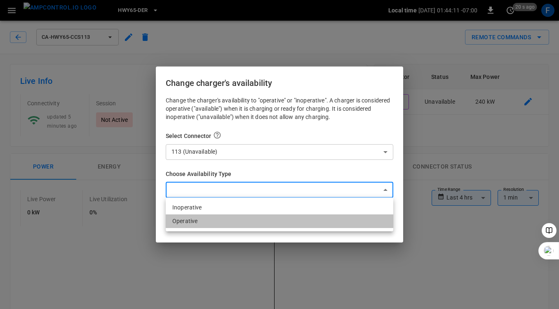
click at [210, 219] on li "Operative" at bounding box center [280, 221] width 228 height 14
type input "*********"
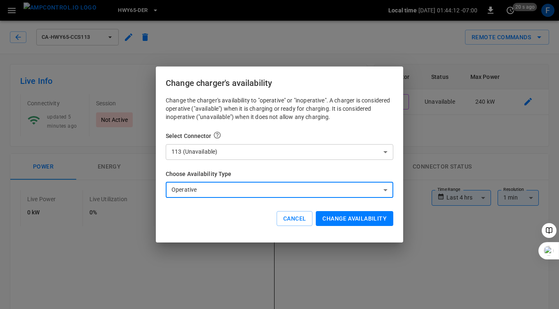
click at [339, 219] on button "Change availability" at bounding box center [355, 218] width 78 height 15
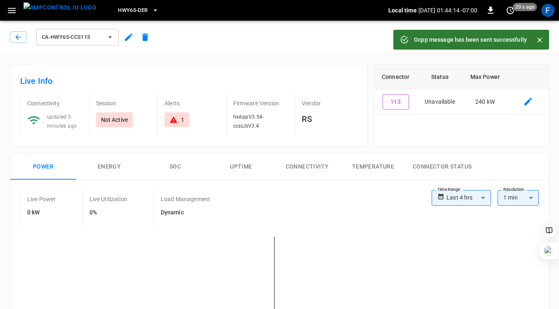
click at [175, 118] on icon at bounding box center [174, 119] width 8 height 8
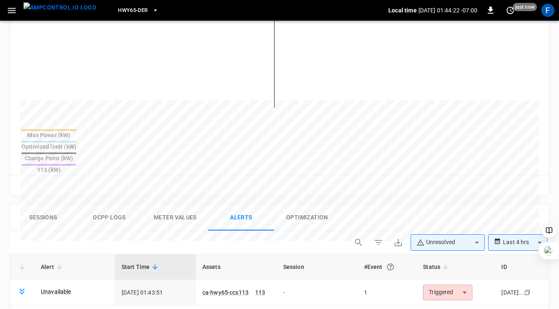
scroll to position [250, 0]
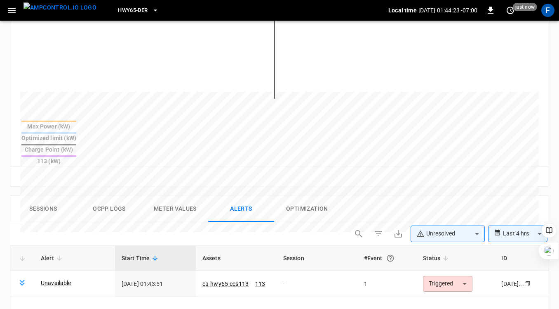
click at [108, 196] on button "Ocpp logs" at bounding box center [109, 209] width 66 height 26
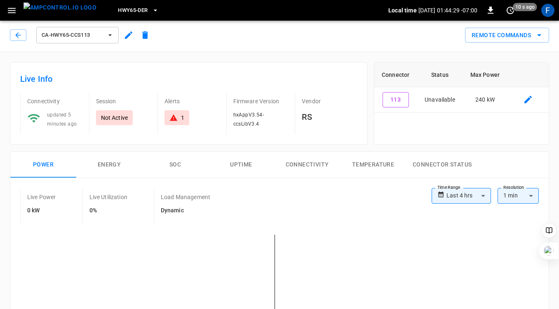
scroll to position [0, 0]
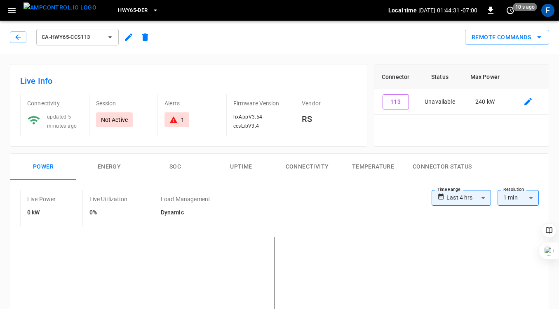
click at [370, 125] on div "Connector Status Max Power 113 Unavailable 240 kW" at bounding box center [459, 101] width 182 height 89
click at [174, 120] on icon at bounding box center [174, 119] width 8 height 8
click at [332, 151] on div "**********" at bounding box center [276, 292] width 546 height 292
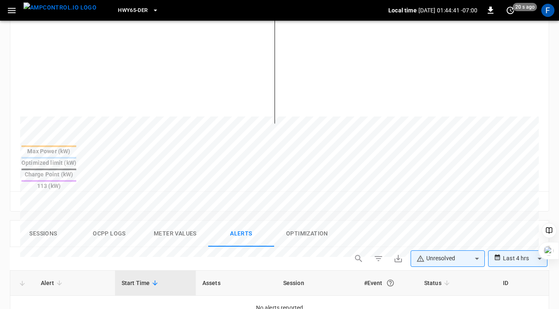
scroll to position [227, 0]
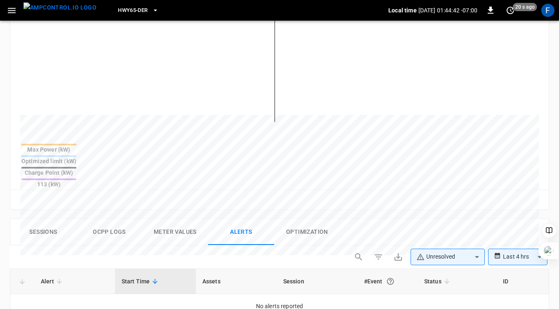
click at [110, 219] on button "Ocpp logs" at bounding box center [109, 232] width 66 height 26
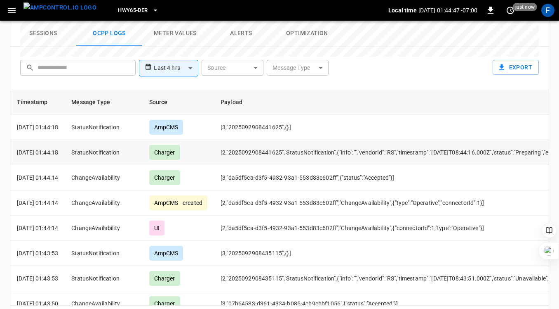
scroll to position [0, 0]
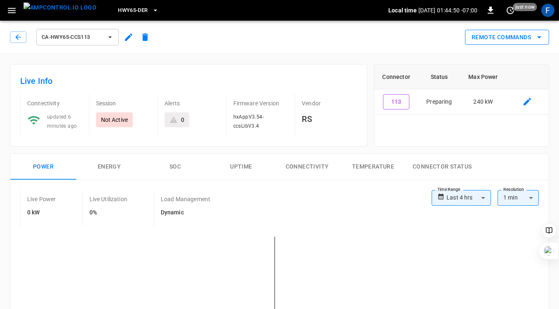
click at [529, 39] on button "Remote Commands" at bounding box center [507, 37] width 84 height 15
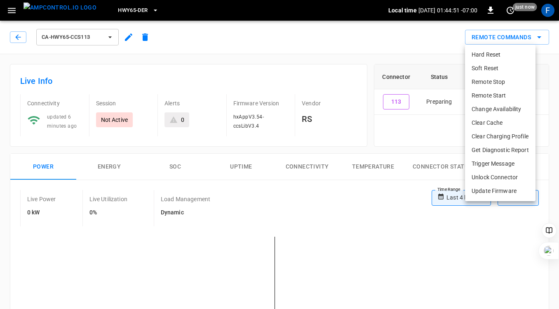
click at [491, 91] on li "Remote Start" at bounding box center [500, 96] width 71 height 14
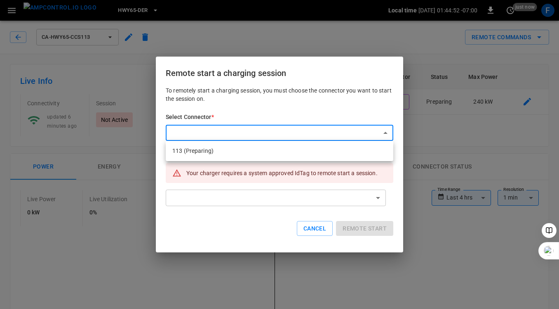
click at [246, 147] on li "113 (Preparing)" at bounding box center [280, 151] width 228 height 14
type input "**********"
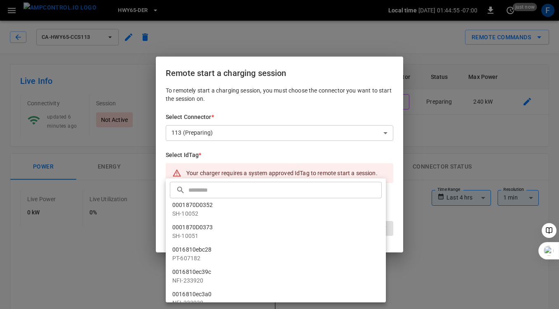
click at [214, 188] on input "text" at bounding box center [284, 190] width 191 height 22
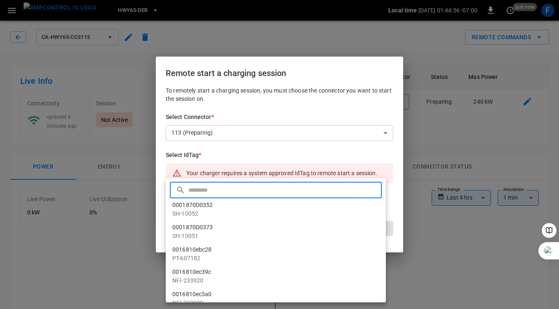
paste input "**********"
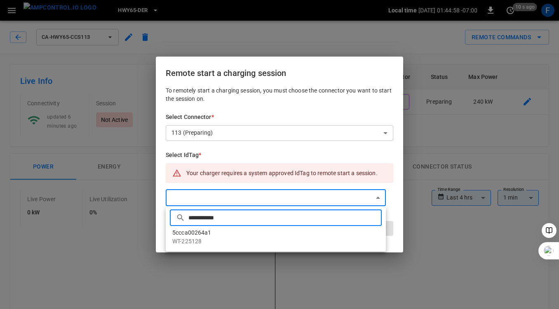
type input "**********"
click at [196, 233] on li "5ccca00264a1 WT-225128" at bounding box center [276, 237] width 220 height 22
type input "**********"
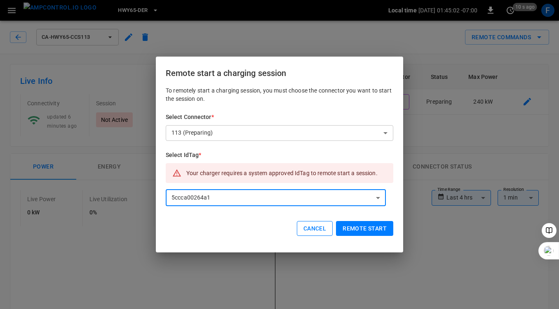
click at [322, 226] on button "Cancel" at bounding box center [315, 228] width 36 height 15
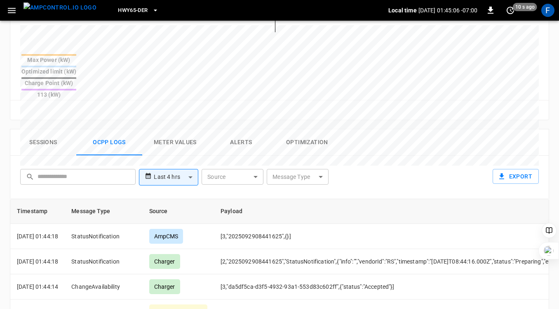
scroll to position [314, 0]
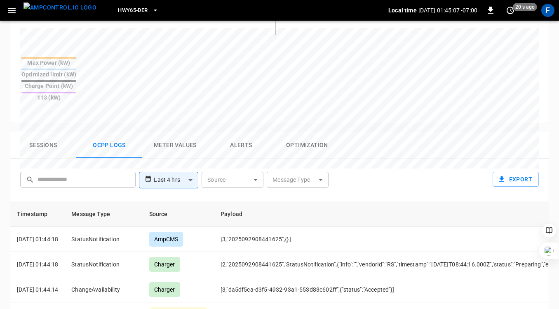
click at [24, 132] on button "Sessions" at bounding box center [43, 145] width 66 height 26
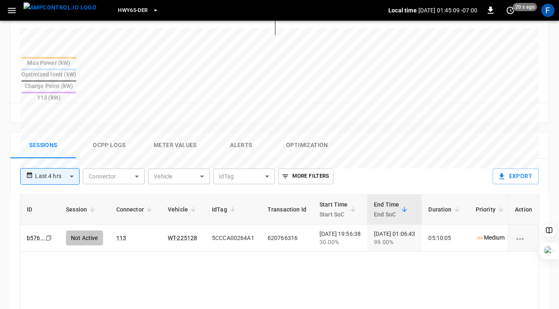
click at [111, 132] on button "Ocpp logs" at bounding box center [109, 145] width 66 height 26
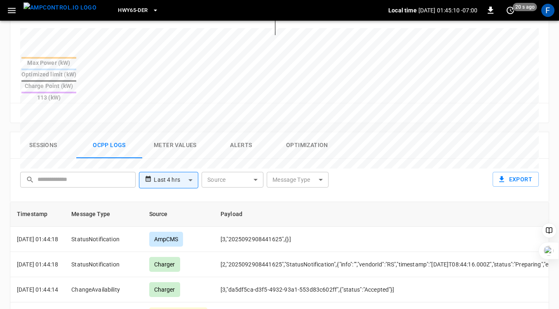
scroll to position [0, 0]
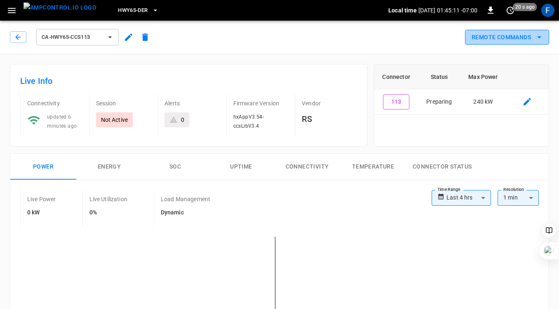
click at [512, 35] on button "Remote Commands" at bounding box center [507, 37] width 84 height 15
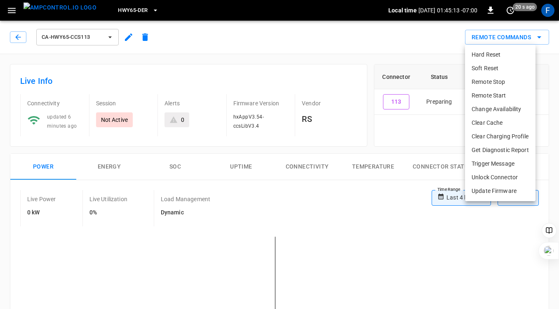
click at [488, 93] on li "Remote Start" at bounding box center [500, 96] width 71 height 14
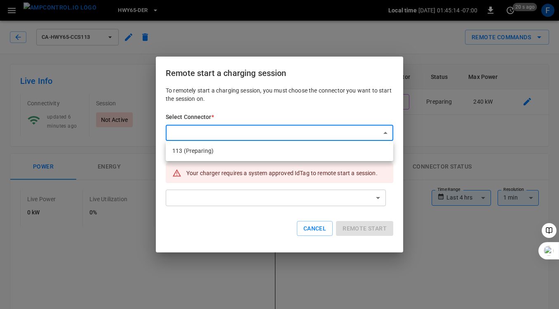
click at [264, 153] on li "113 (Preparing)" at bounding box center [280, 151] width 228 height 14
type input "**********"
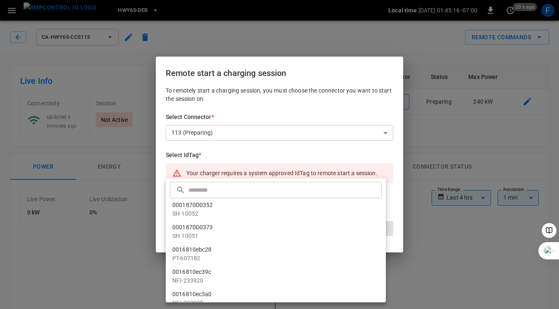
click at [212, 192] on input "text" at bounding box center [284, 190] width 191 height 22
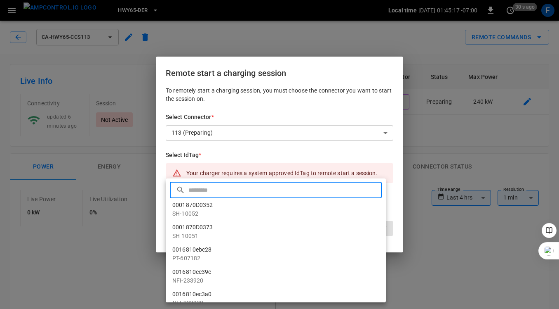
paste input "**********"
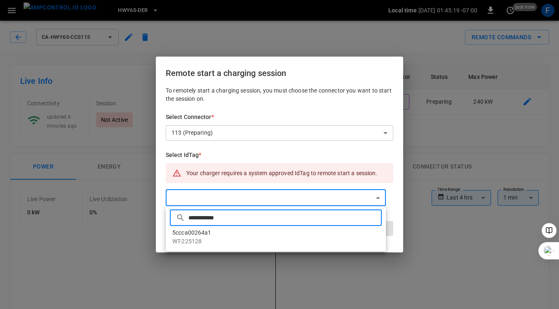
type input "**********"
click at [191, 233] on li "5ccca00264a1 WT-225128" at bounding box center [276, 237] width 220 height 22
type input "**********"
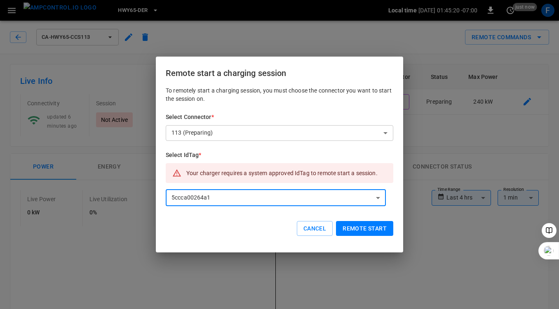
click at [356, 227] on button "Remote start" at bounding box center [364, 228] width 57 height 15
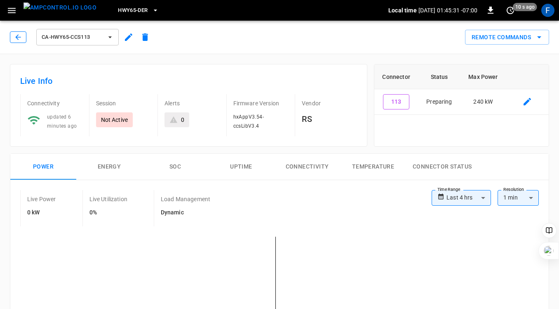
click at [20, 40] on icon "button" at bounding box center [18, 37] width 8 height 8
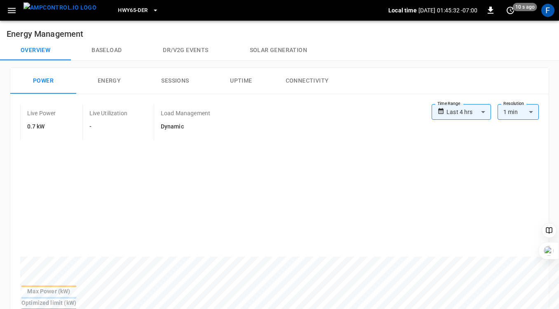
scroll to position [313, 0]
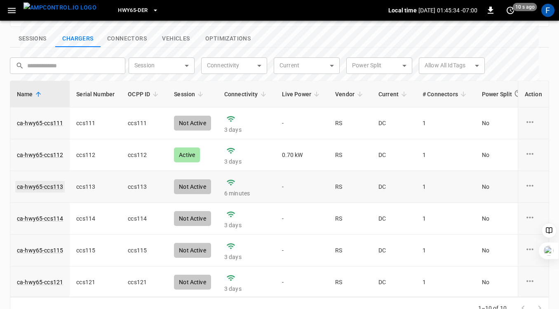
click at [42, 181] on link "ca-hwy65-ccs113" at bounding box center [39, 187] width 49 height 12
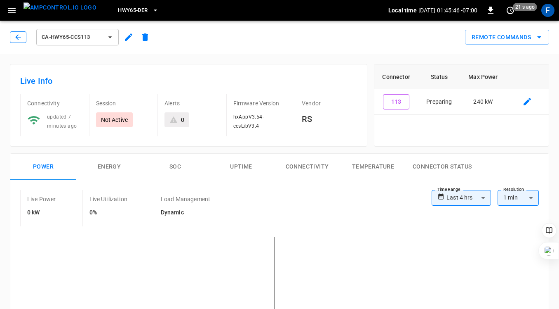
click at [17, 39] on icon "button" at bounding box center [18, 37] width 8 height 8
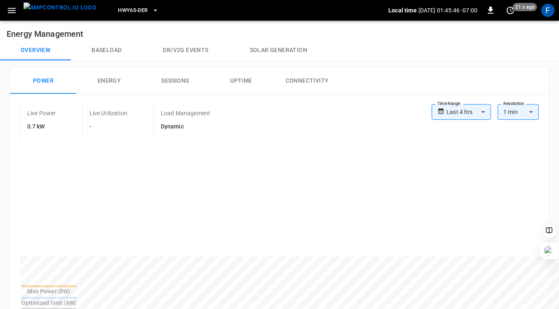
scroll to position [313, 0]
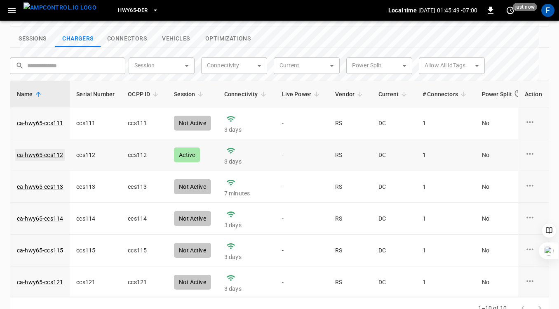
click at [30, 149] on link "ca-hwy65-ccs112" at bounding box center [39, 155] width 49 height 12
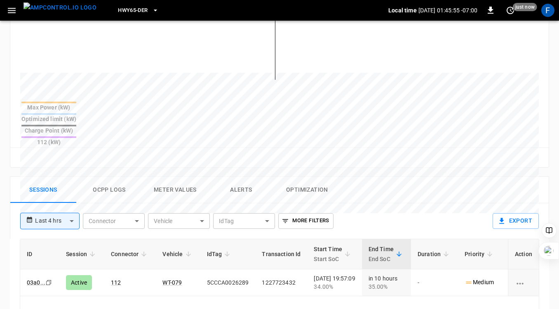
scroll to position [346, 0]
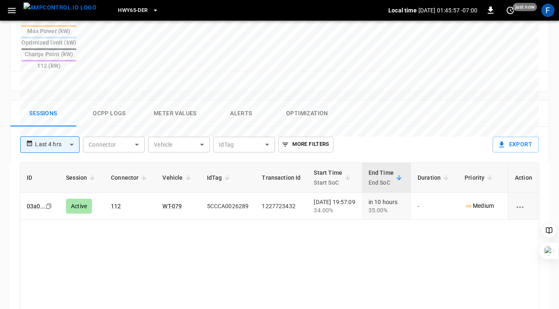
click at [106, 100] on button "Ocpp logs" at bounding box center [109, 113] width 66 height 26
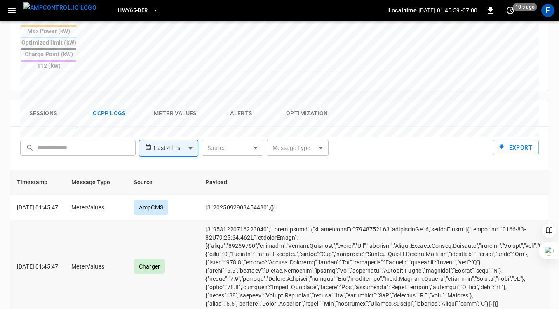
scroll to position [0, 0]
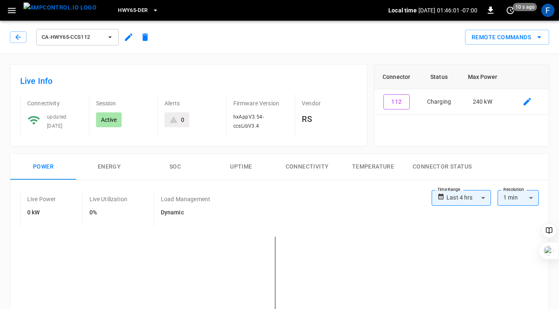
click at [174, 165] on button "SOC" at bounding box center [175, 166] width 66 height 26
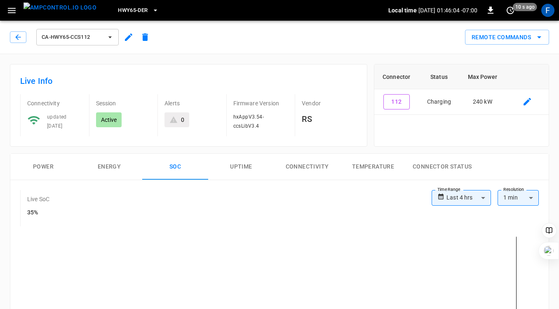
click at [47, 164] on button "Power" at bounding box center [43, 166] width 66 height 26
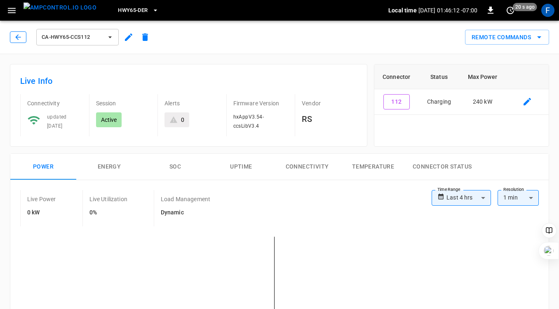
click at [17, 36] on icon "button" at bounding box center [18, 37] width 8 height 8
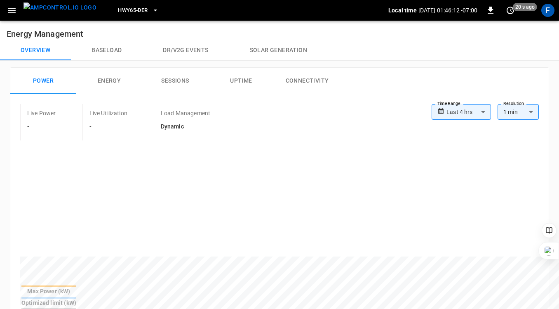
scroll to position [313, 0]
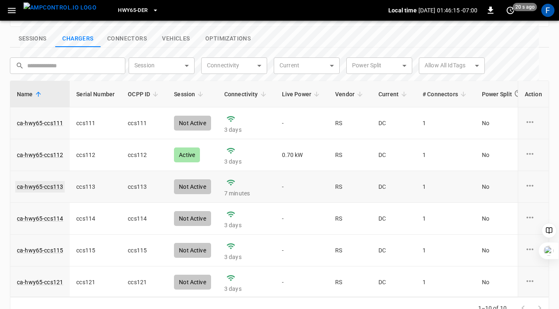
click at [35, 181] on link "ca-hwy65-ccs113" at bounding box center [39, 187] width 49 height 12
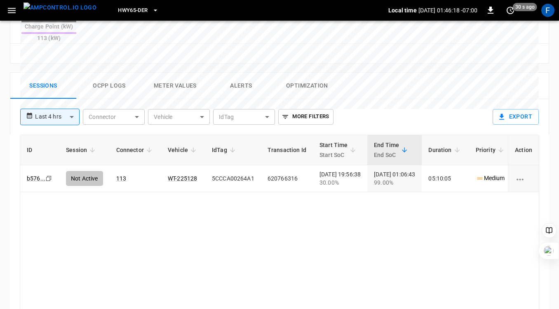
scroll to position [372, 0]
click at [107, 73] on button "Ocpp logs" at bounding box center [109, 86] width 66 height 26
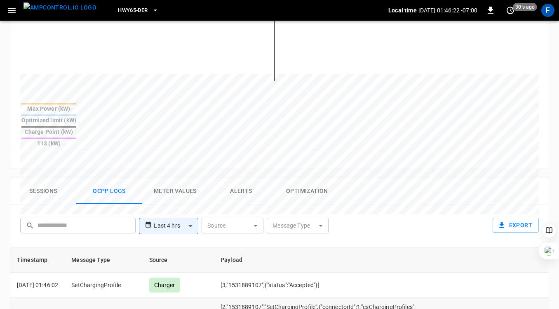
scroll to position [0, 0]
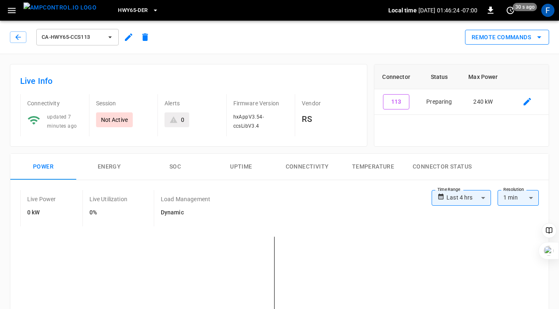
click at [516, 38] on button "Remote Commands" at bounding box center [507, 37] width 84 height 15
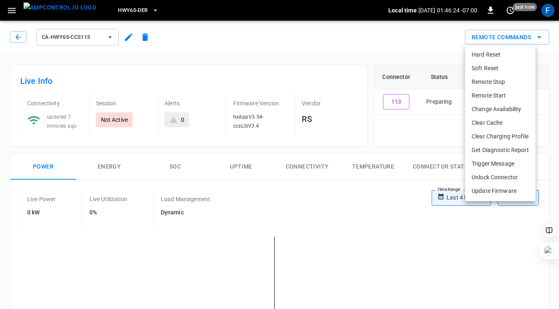
click at [500, 78] on li "Remote Stop" at bounding box center [500, 82] width 71 height 14
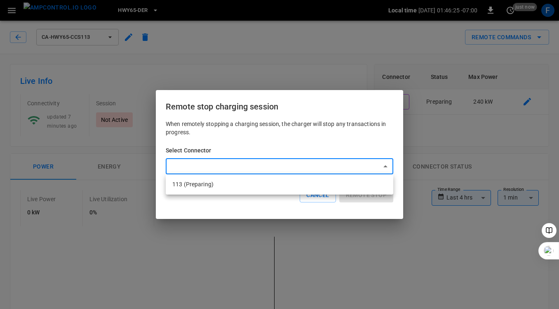
click at [250, 184] on li "113 (Preparing)" at bounding box center [280, 184] width 228 height 14
type input "**********"
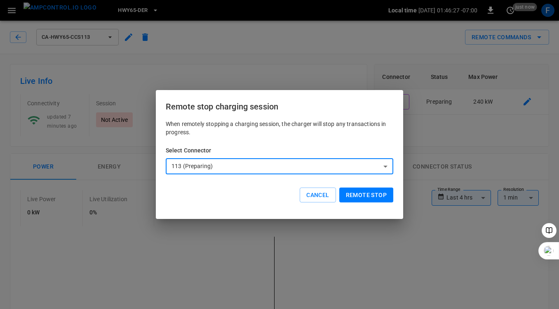
click at [359, 192] on button "Remote stop" at bounding box center [366, 194] width 54 height 15
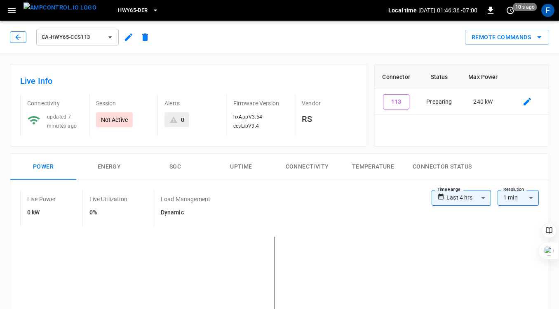
click at [15, 40] on icon "button" at bounding box center [18, 37] width 8 height 8
